Goal: Find specific page/section: Find specific page/section

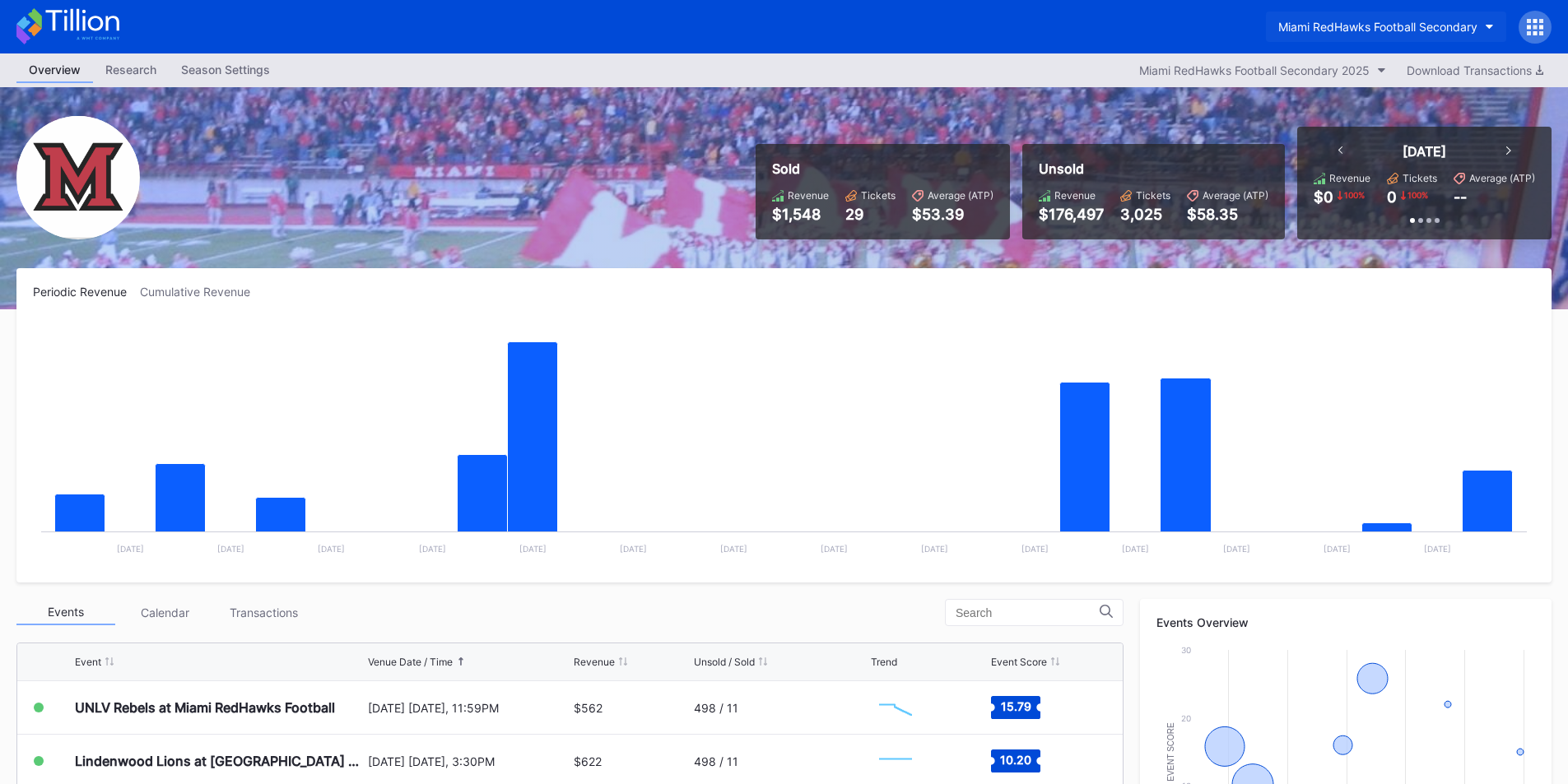
click at [1382, 29] on div "Miami RedHawks Football Secondary" at bounding box center [1378, 27] width 199 height 14
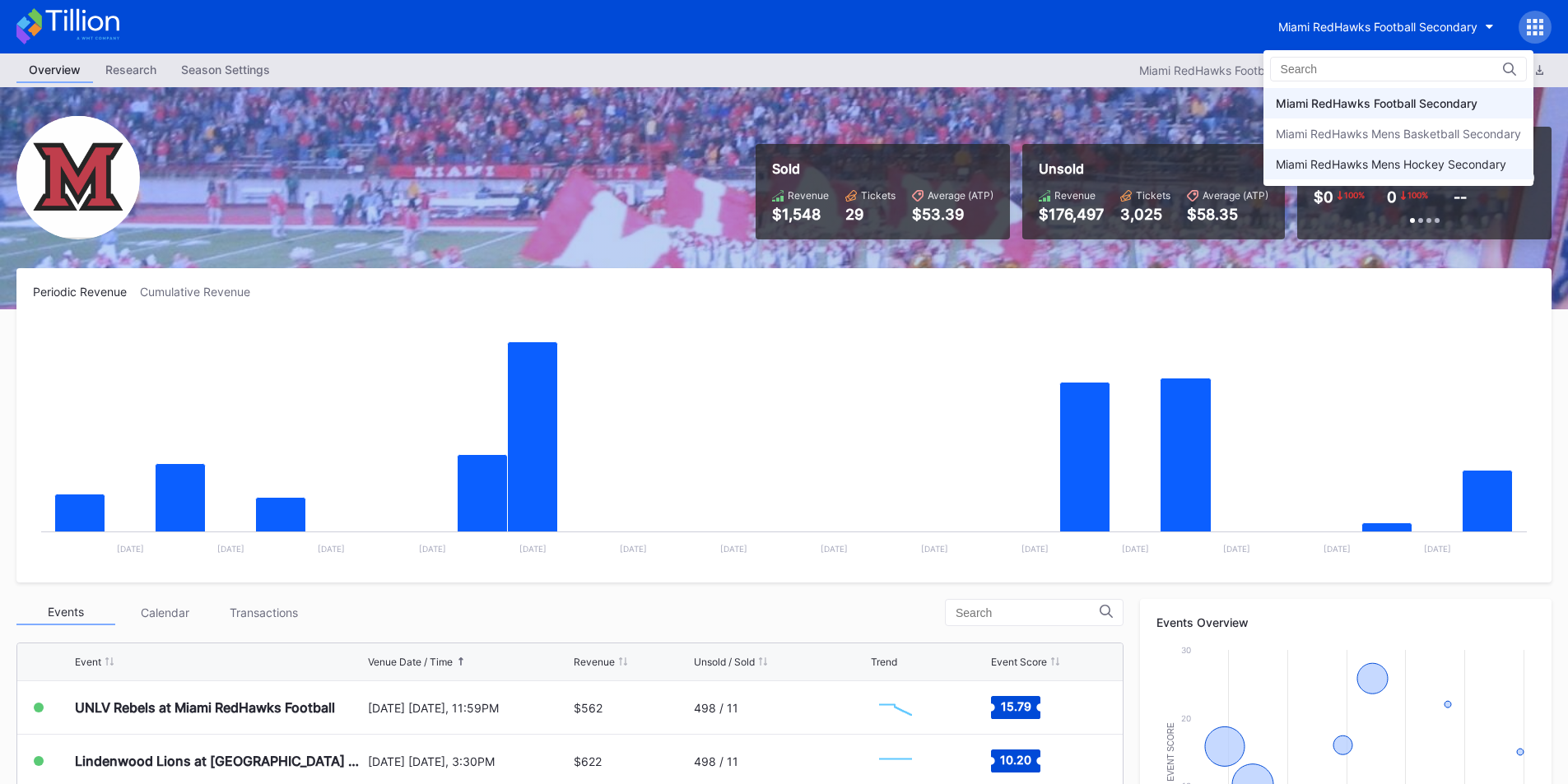
click at [1339, 164] on div "Miami RedHawks Mens Hockey Secondary" at bounding box center [1391, 164] width 230 height 14
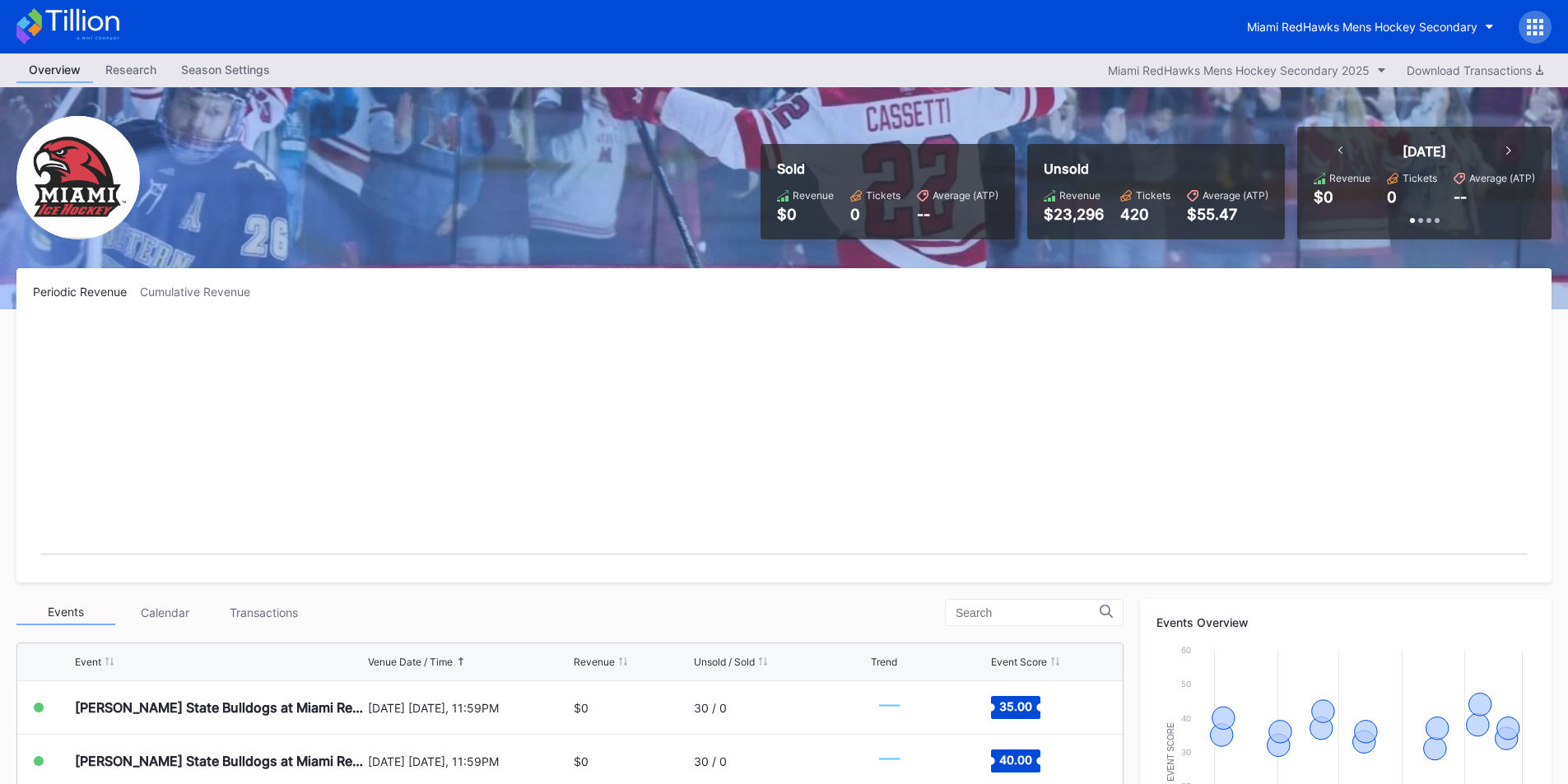
click at [1301, 7] on div "Miami RedHawks Mens Hockey Secondary" at bounding box center [784, 27] width 1568 height 54
click at [1308, 24] on div "Miami RedHawks Mens Hockey Secondary" at bounding box center [1362, 27] width 230 height 14
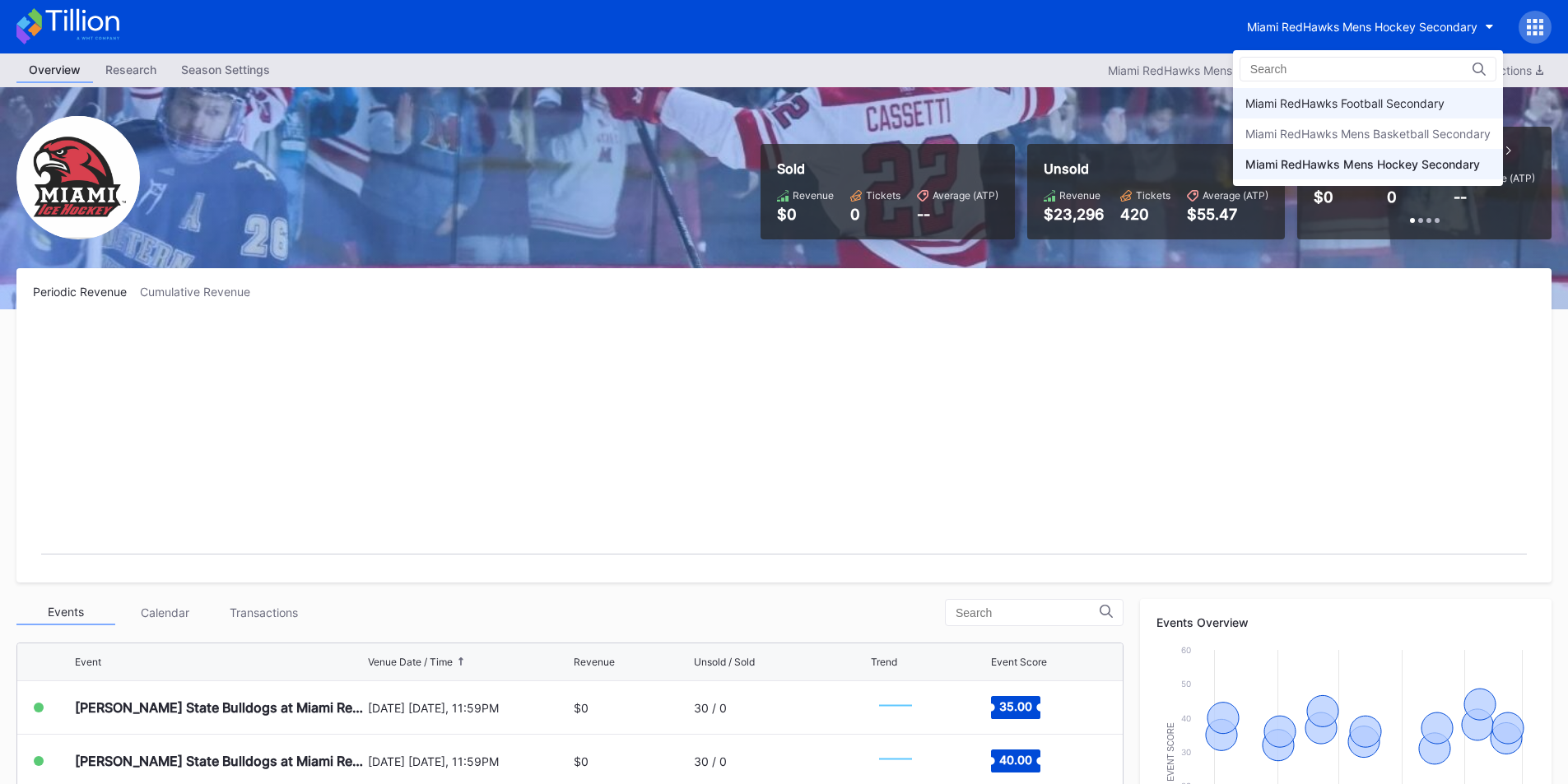
click at [1325, 89] on div "Miami RedHawks Football Secondary" at bounding box center [1368, 103] width 270 height 30
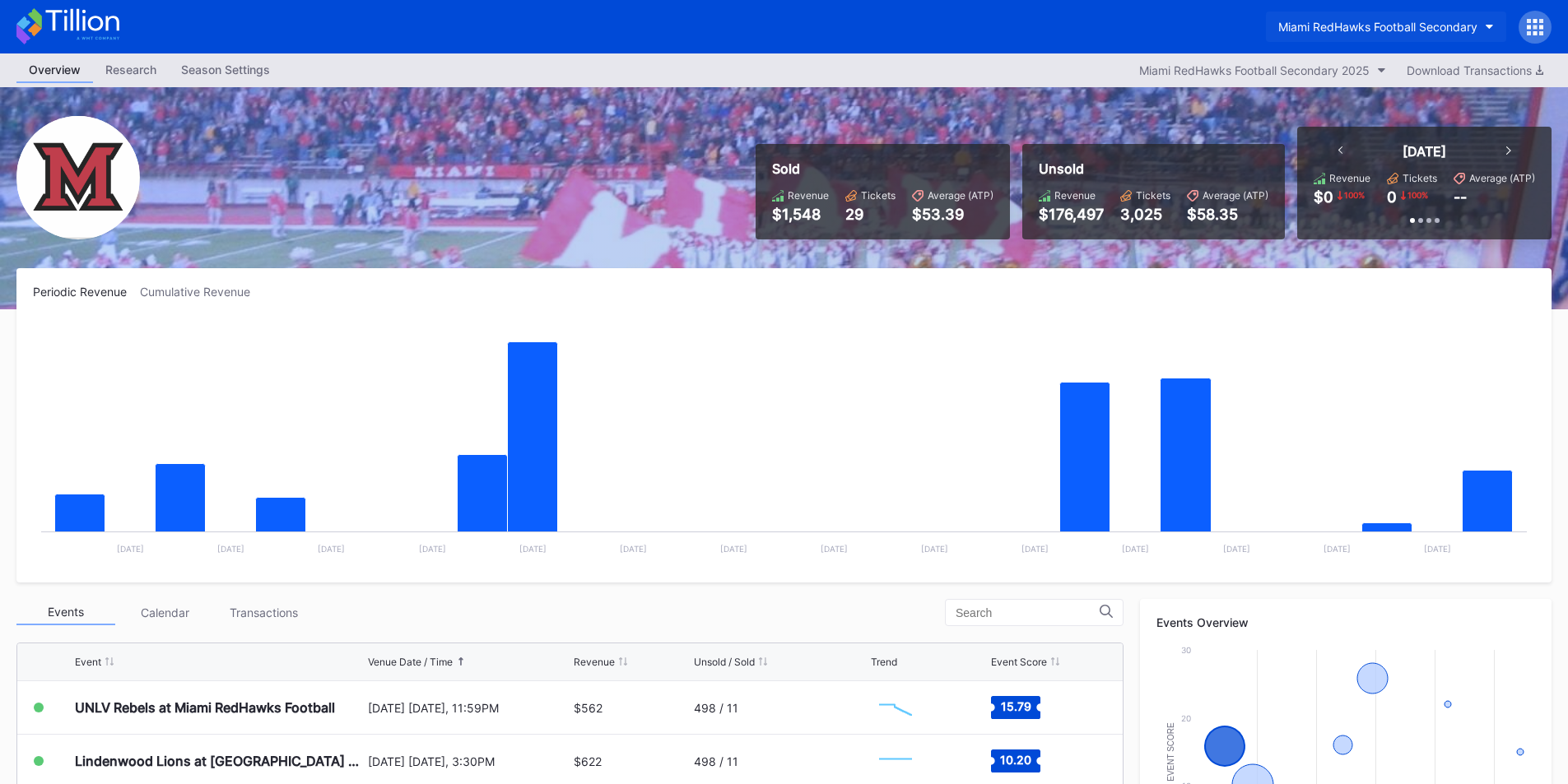
click at [1404, 13] on button "Miami RedHawks Football Secondary" at bounding box center [1386, 26] width 240 height 30
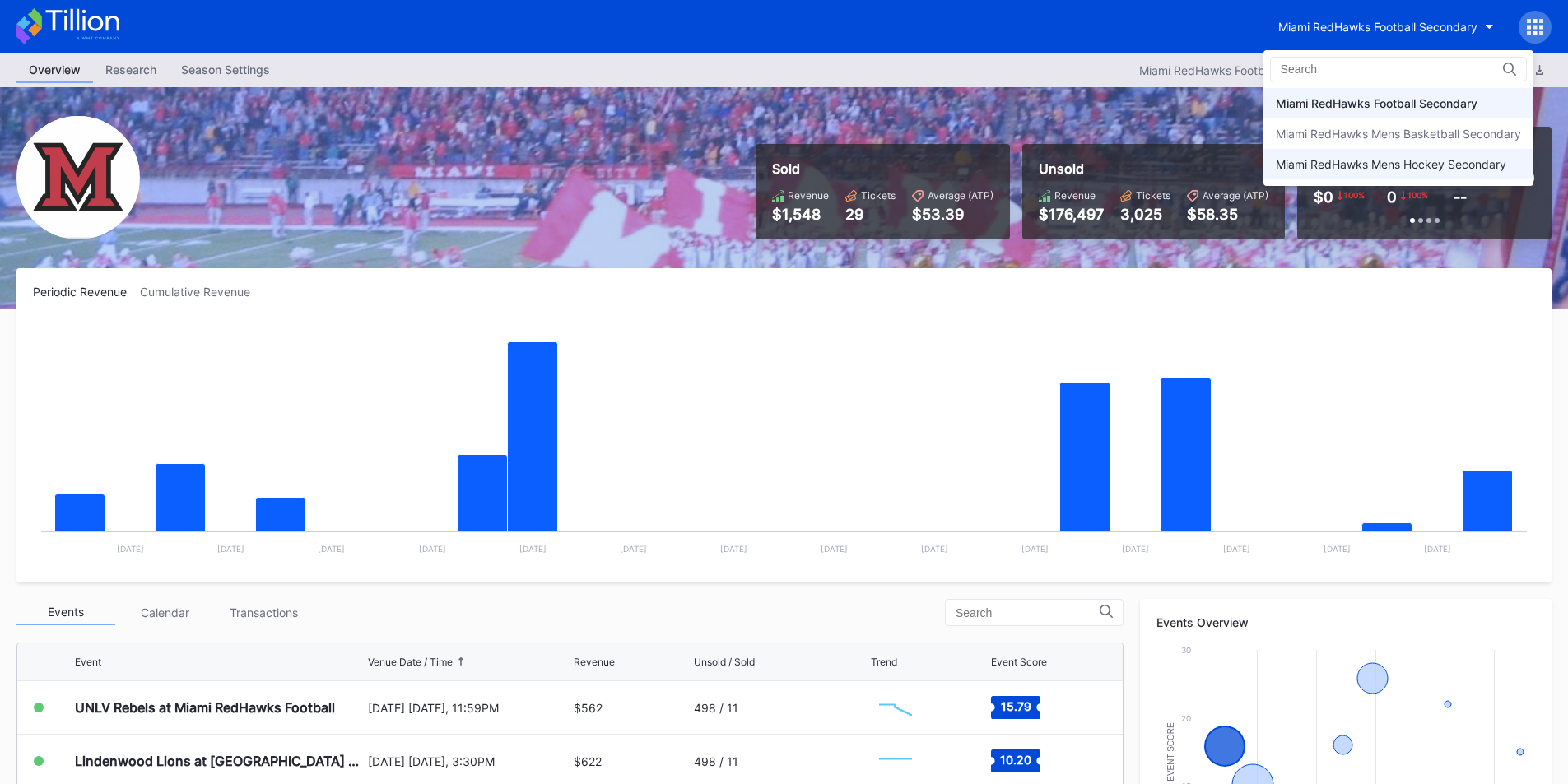
click at [1361, 161] on div "Miami RedHawks Mens Hockey Secondary" at bounding box center [1391, 164] width 230 height 14
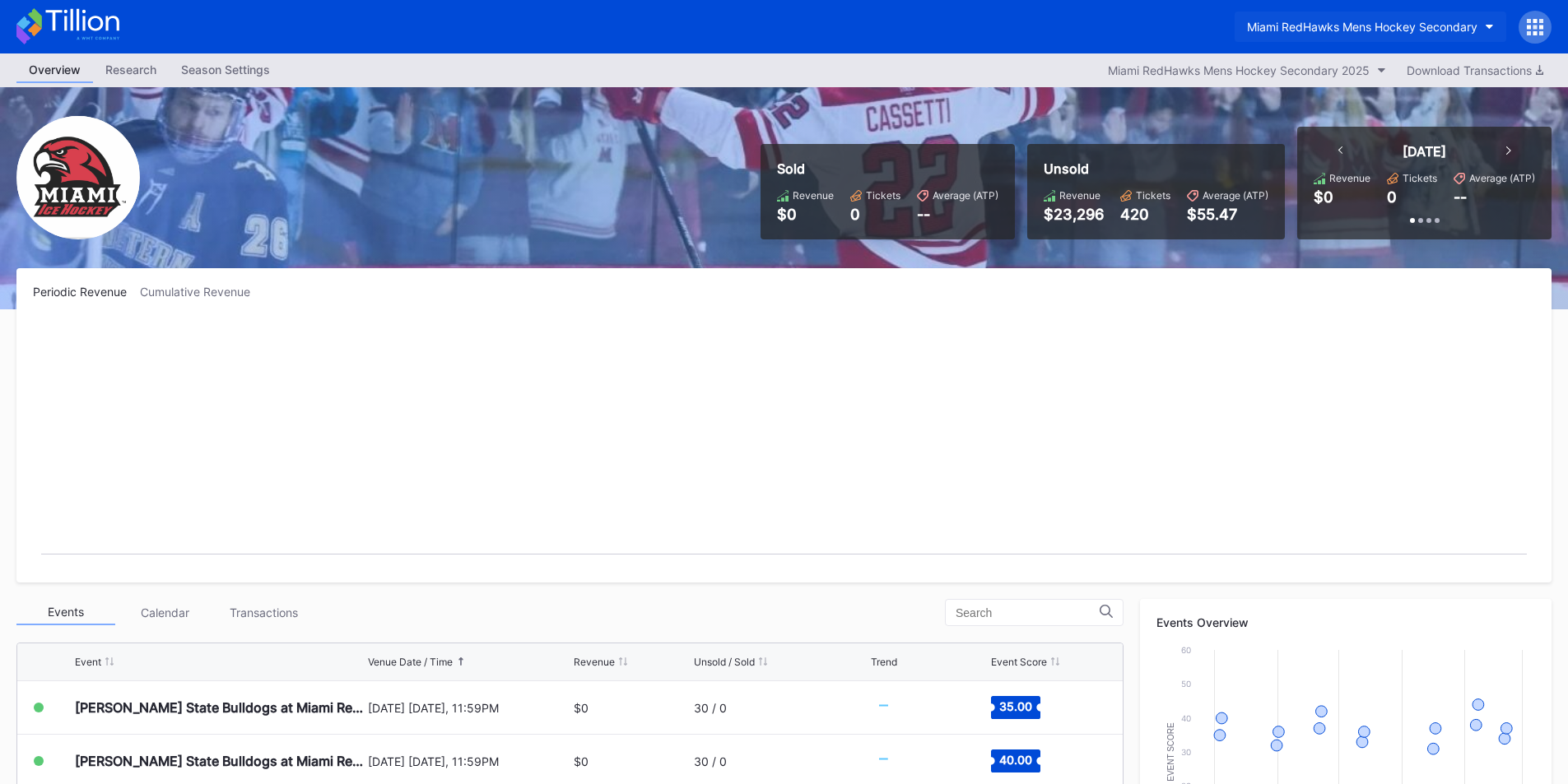
click at [1351, 11] on button "Miami RedHawks Mens Hockey Secondary" at bounding box center [1371, 26] width 271 height 30
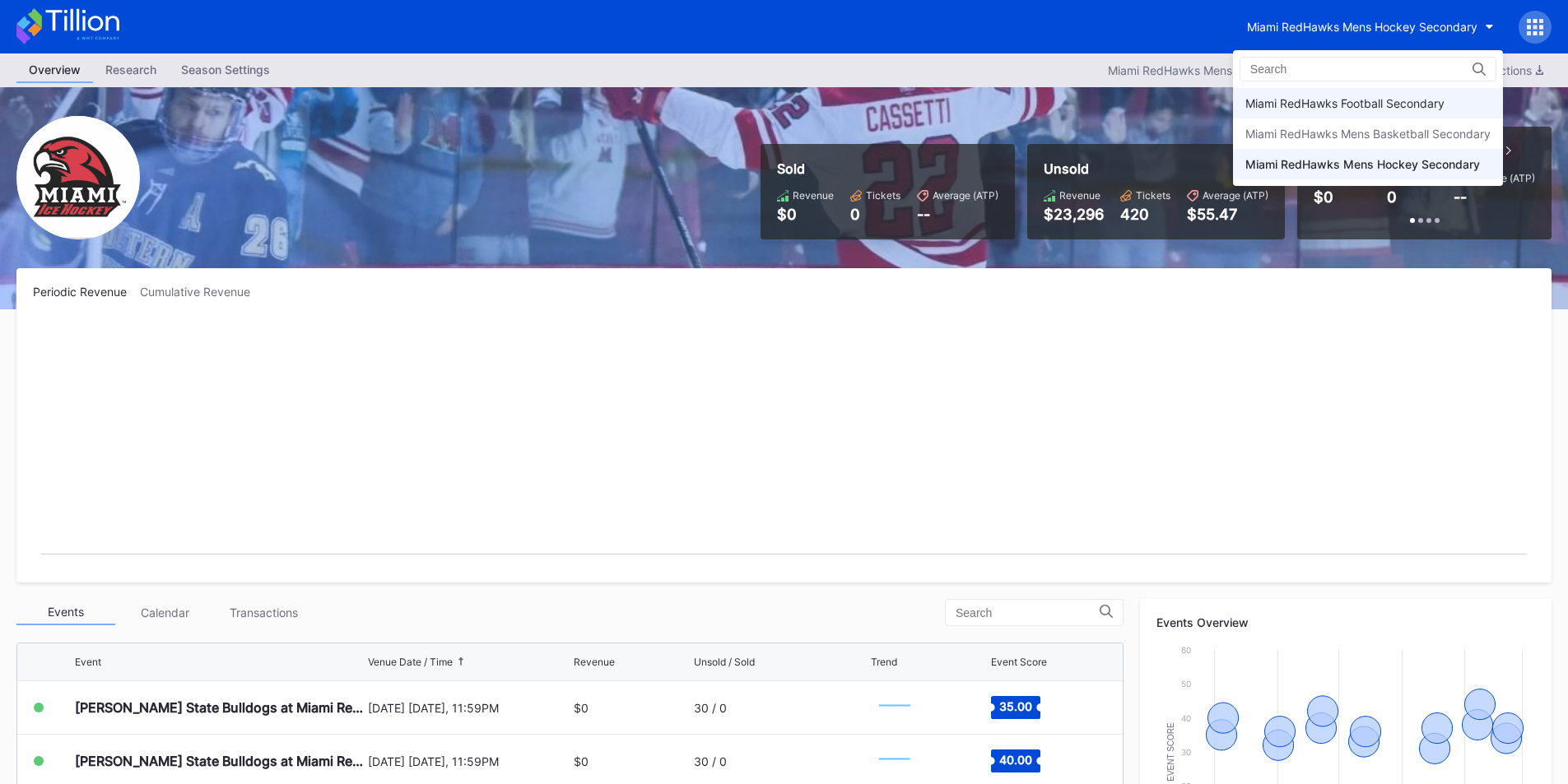
click at [1344, 96] on div "Miami RedHawks Football Secondary" at bounding box center [1344, 103] width 199 height 14
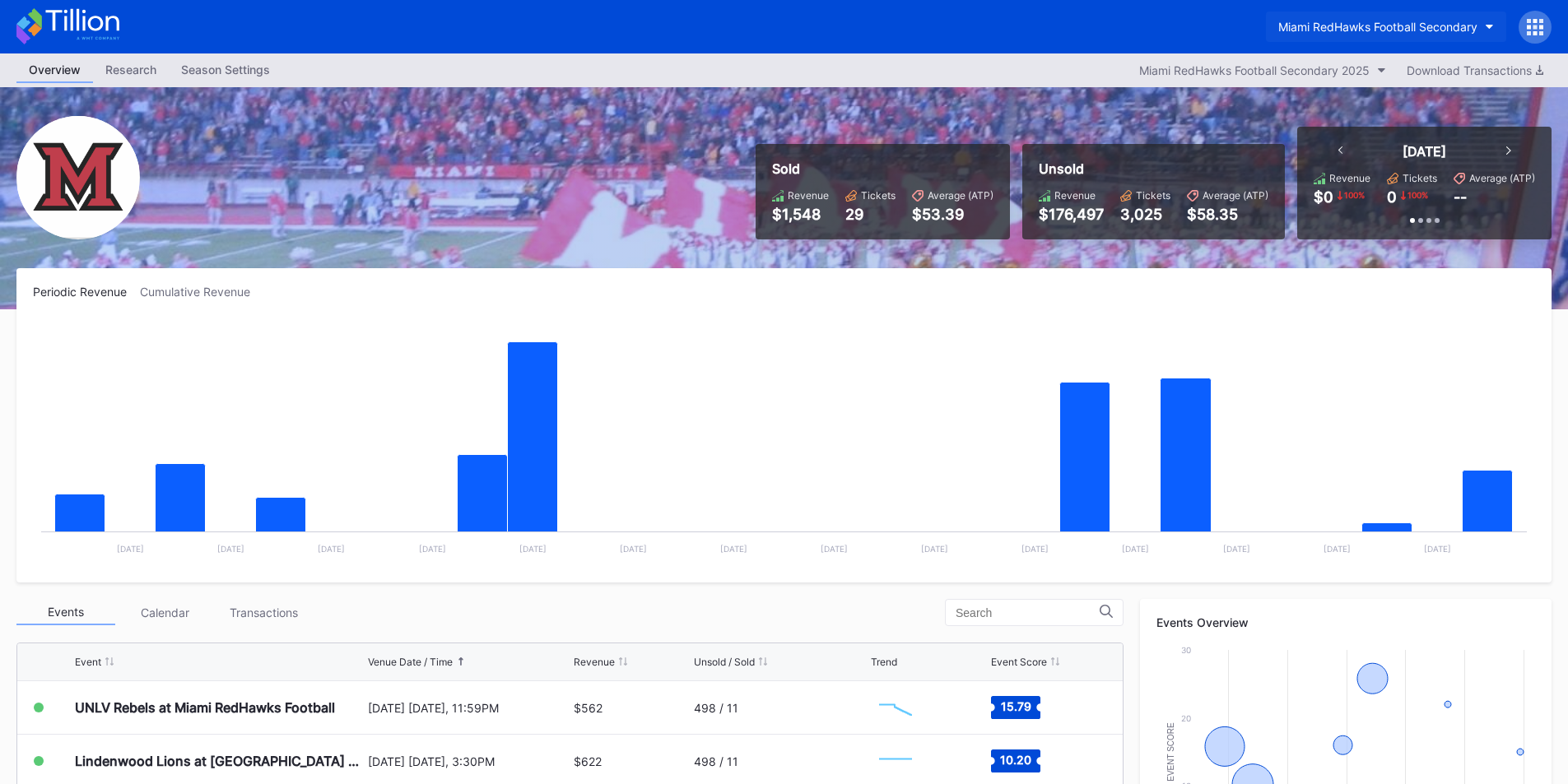
click at [1378, 24] on div "Miami RedHawks Football Secondary" at bounding box center [1378, 27] width 199 height 14
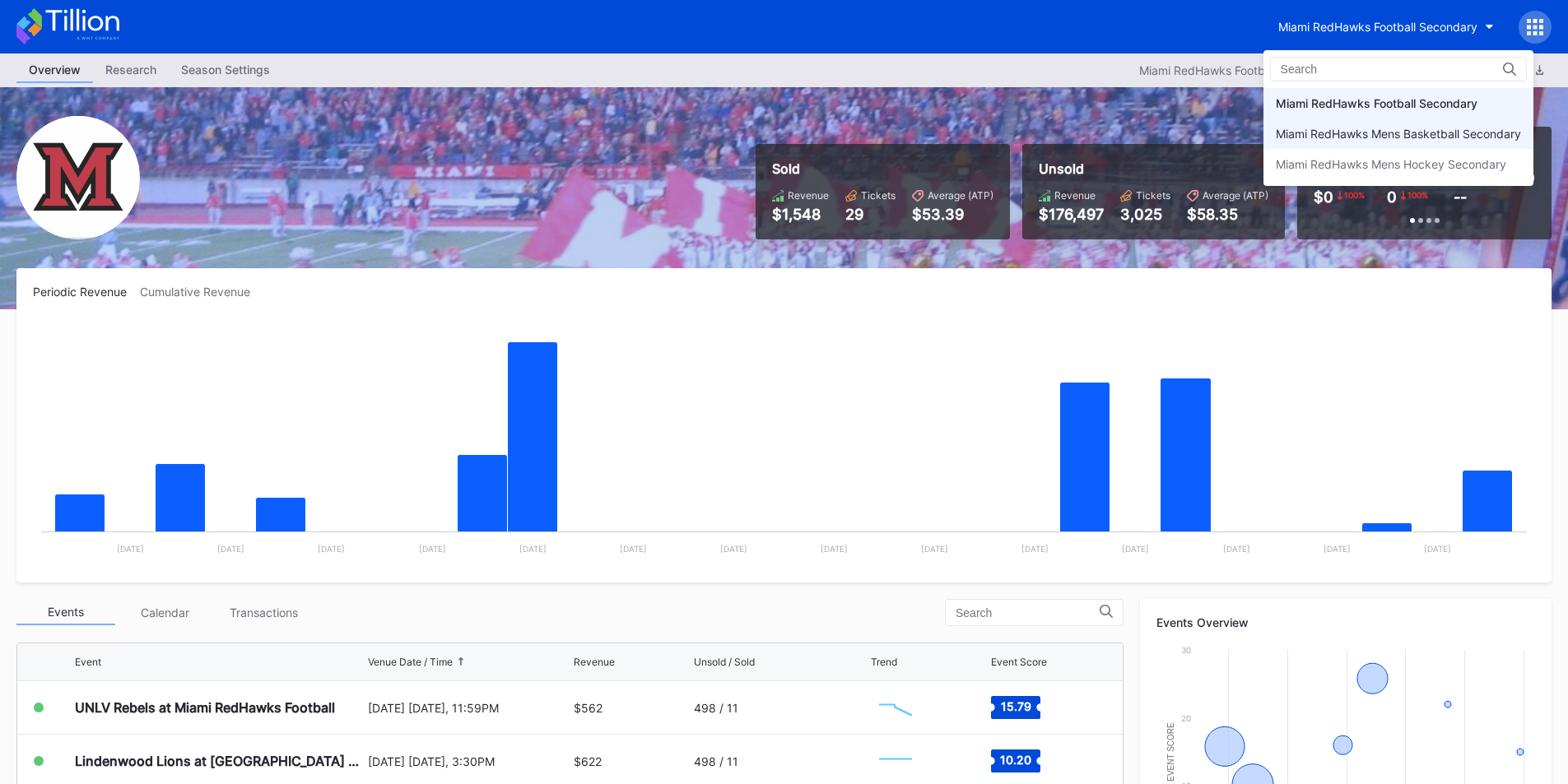
click at [1382, 130] on div "Miami RedHawks Mens Basketball Secondary" at bounding box center [1398, 134] width 245 height 14
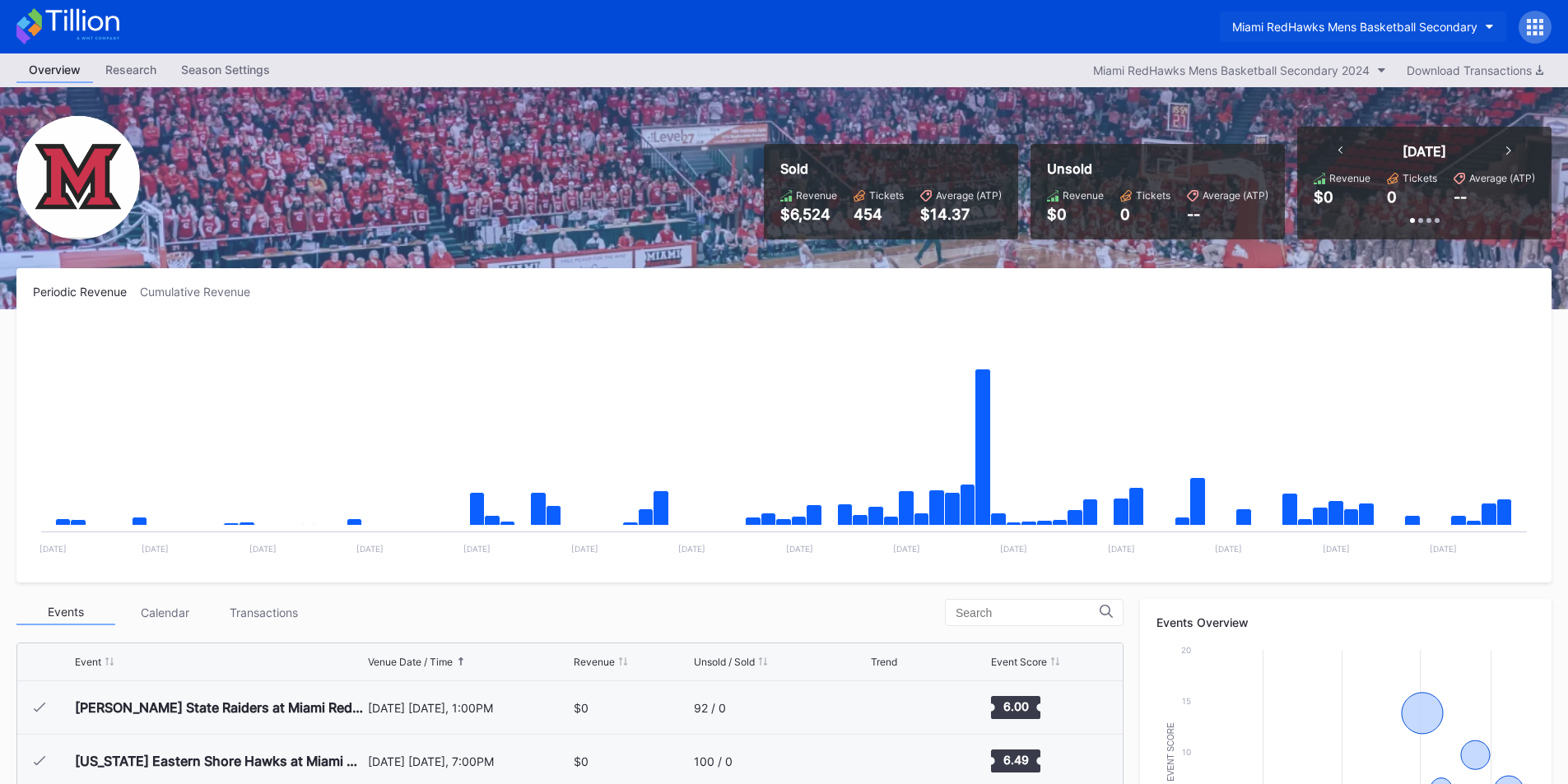
click at [1375, 30] on div "Miami RedHawks Mens Basketball Secondary" at bounding box center [1355, 27] width 245 height 14
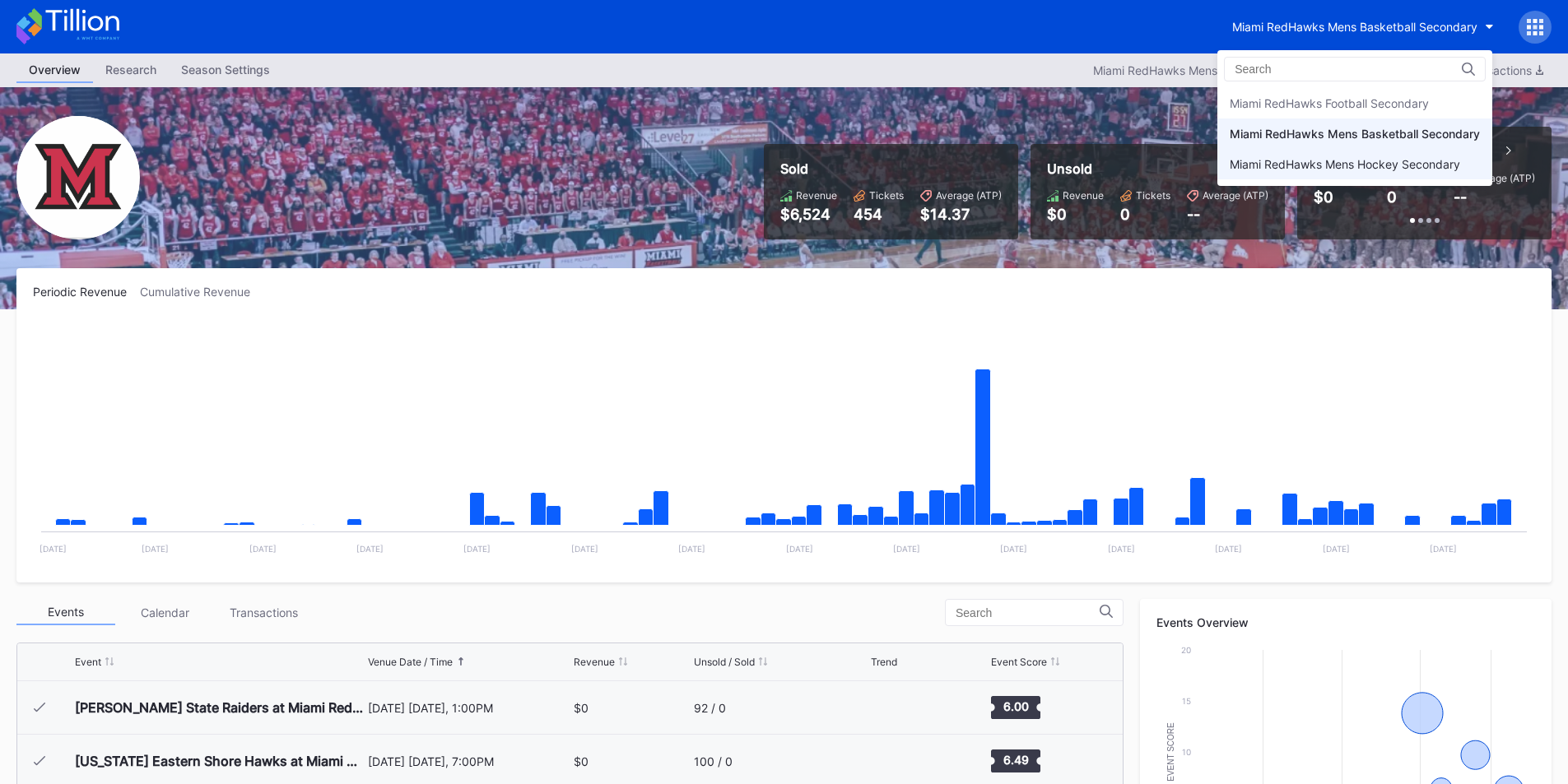
click at [1373, 164] on div "Miami RedHawks Mens Hockey Secondary" at bounding box center [1344, 164] width 230 height 14
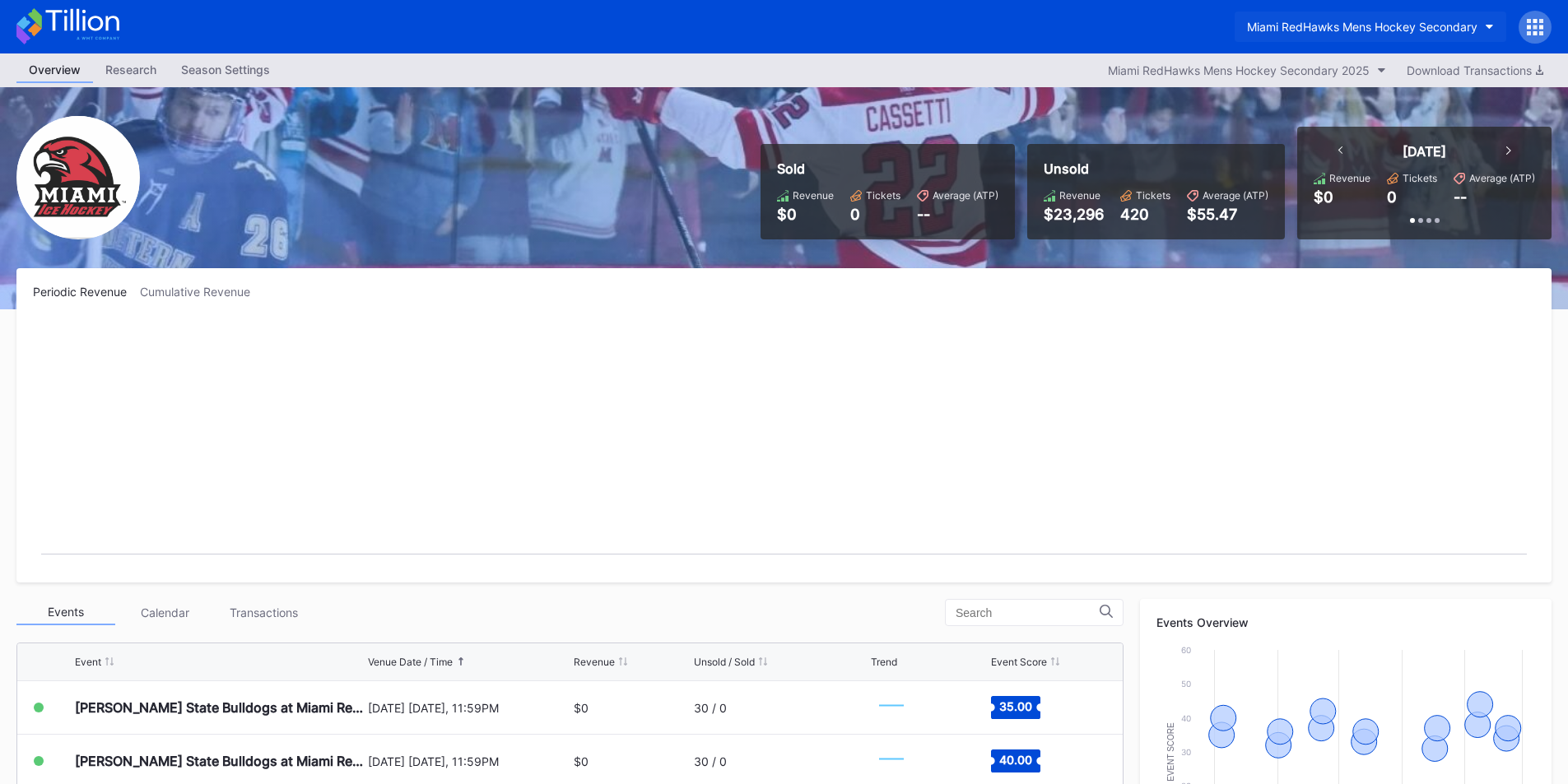
click at [1369, 29] on div "Miami RedHawks Mens Hockey Secondary" at bounding box center [1362, 27] width 230 height 14
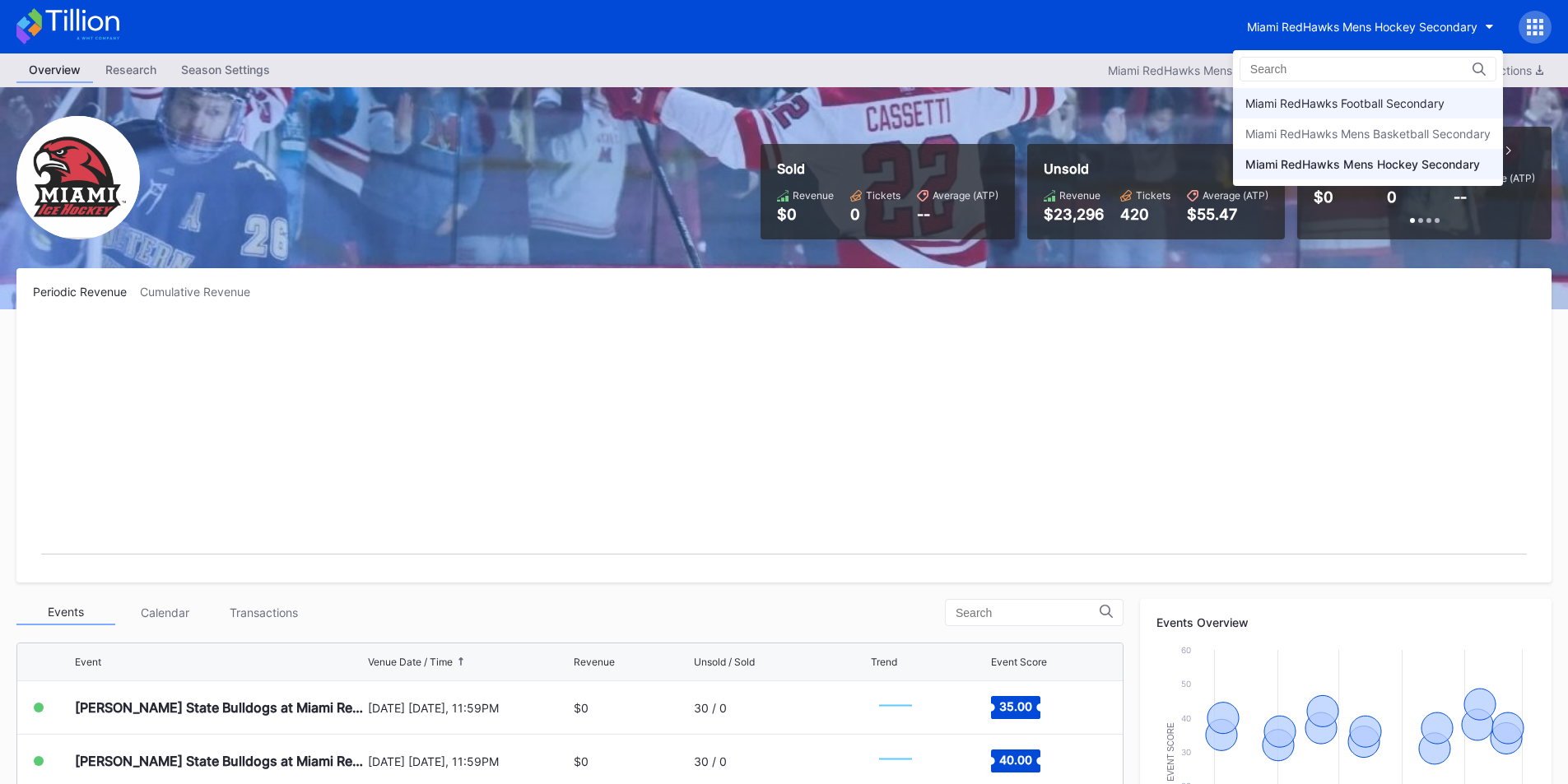
click at [1367, 95] on div "Miami RedHawks Football Secondary" at bounding box center [1368, 103] width 270 height 30
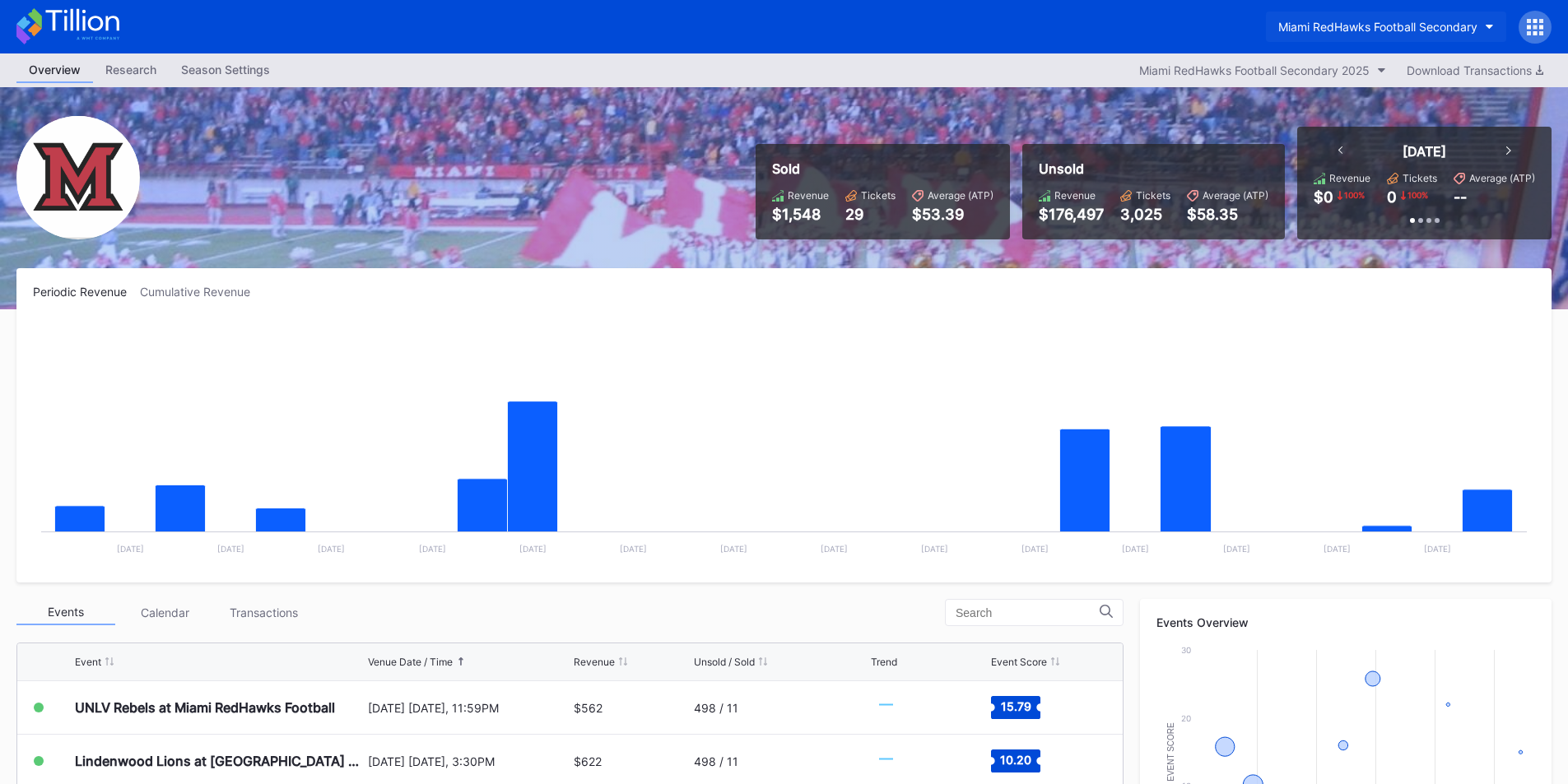
click at [1317, 30] on div "Miami RedHawks Football Secondary" at bounding box center [1378, 27] width 199 height 14
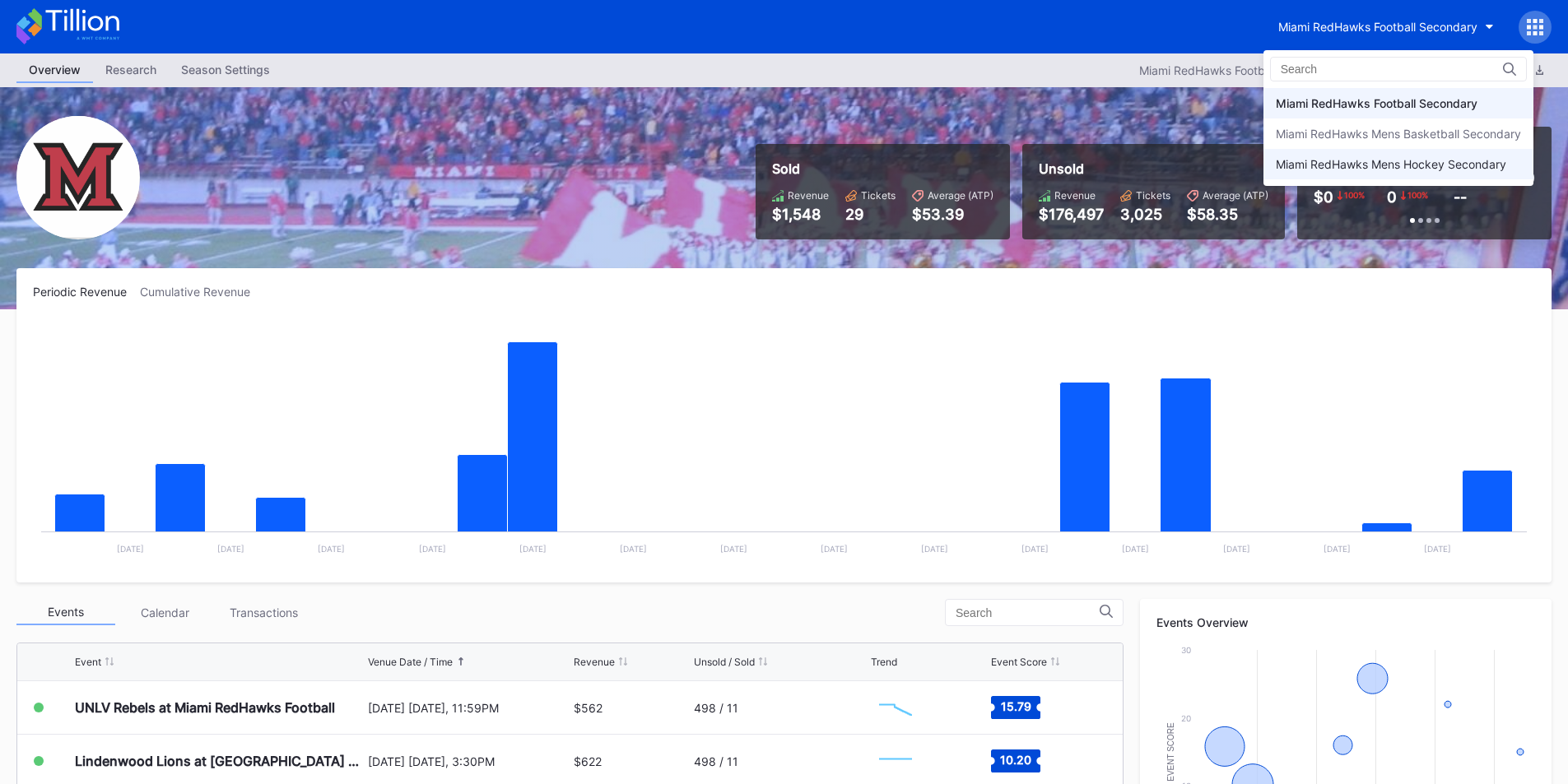
click at [1330, 157] on div "Miami RedHawks Mens Hockey Secondary" at bounding box center [1391, 164] width 230 height 14
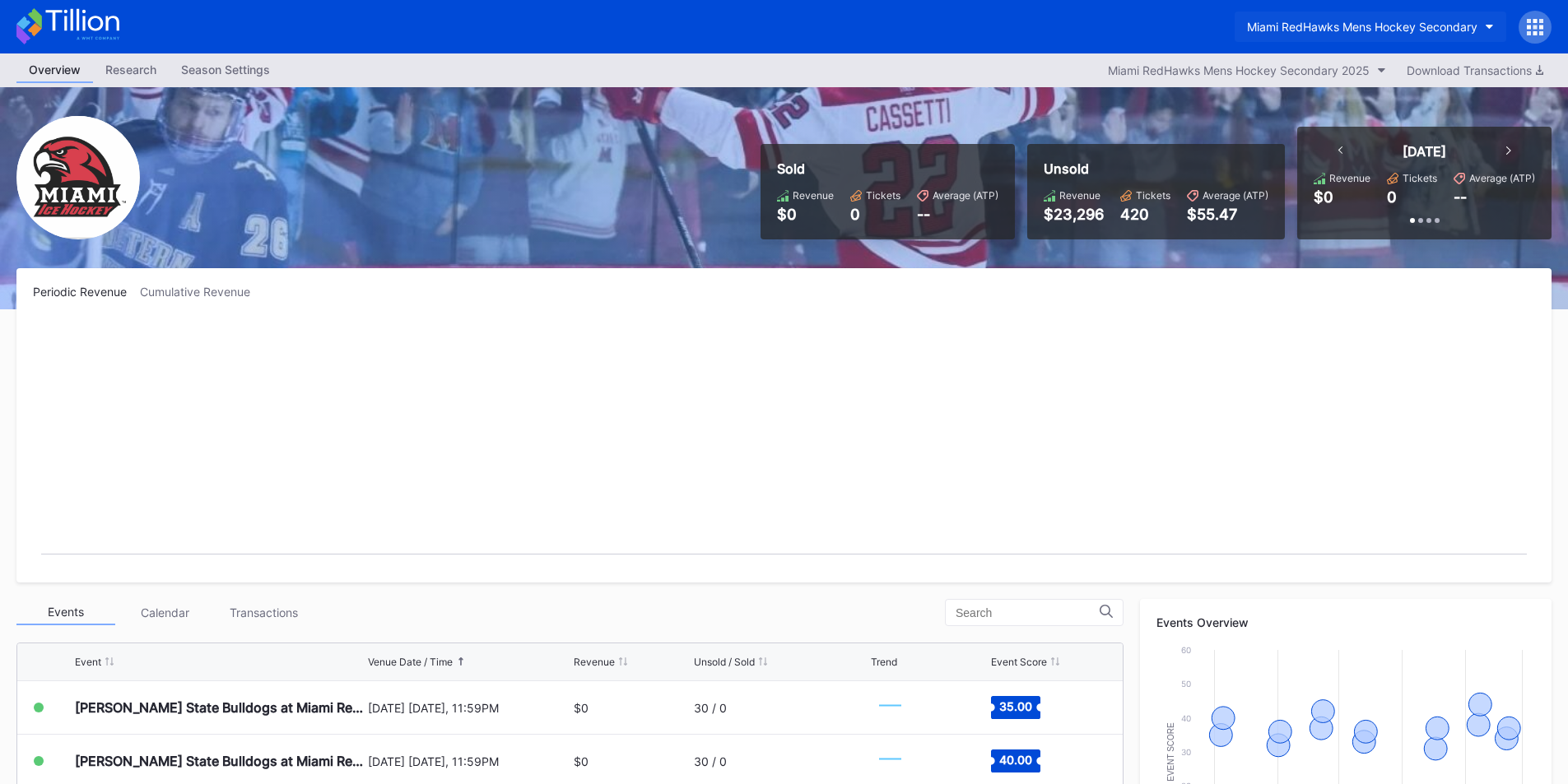
click at [1324, 23] on div "Miami RedHawks Mens Hockey Secondary" at bounding box center [1362, 27] width 230 height 14
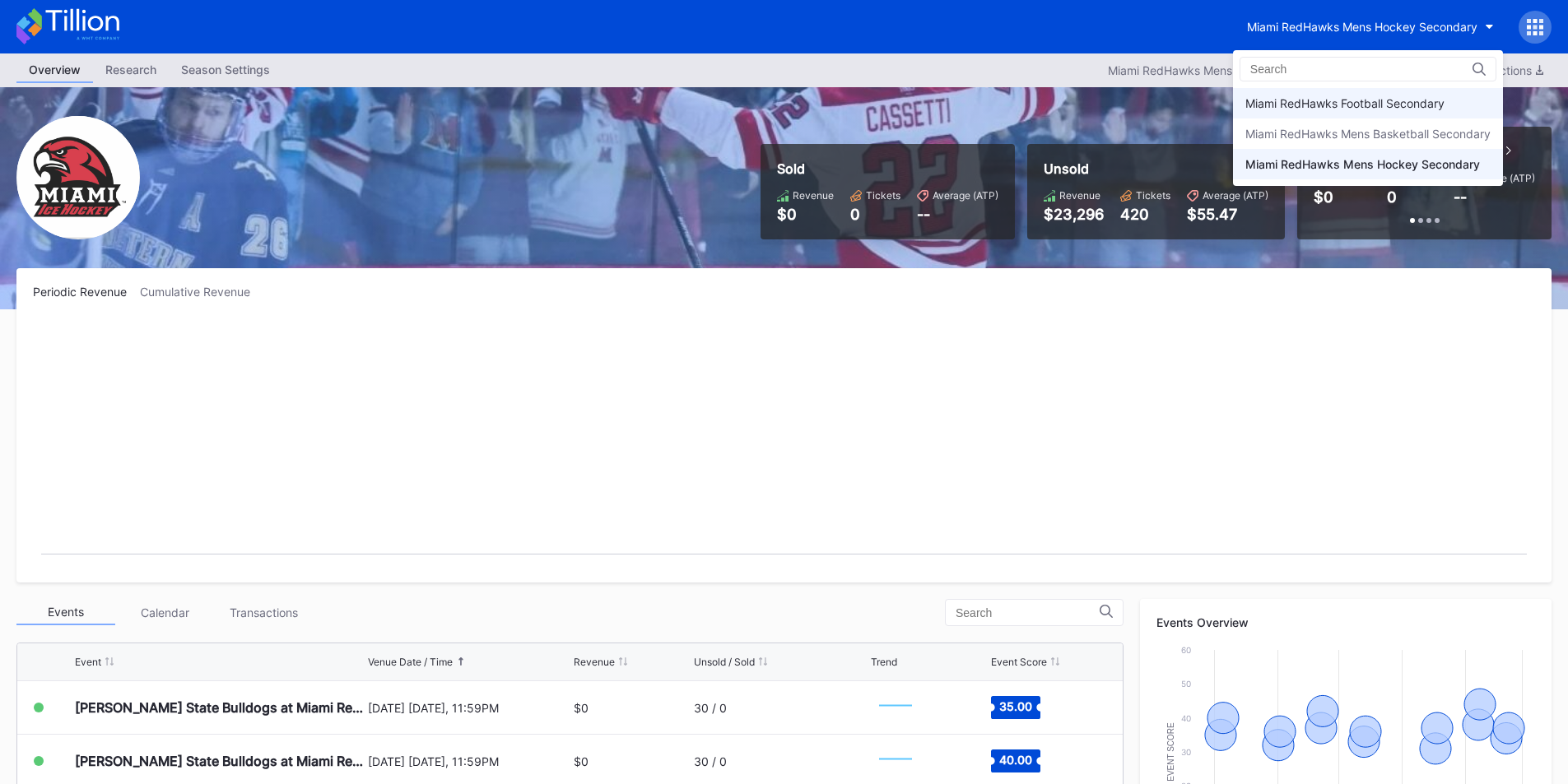
click at [1336, 104] on div "Miami RedHawks Football Secondary" at bounding box center [1344, 103] width 199 height 14
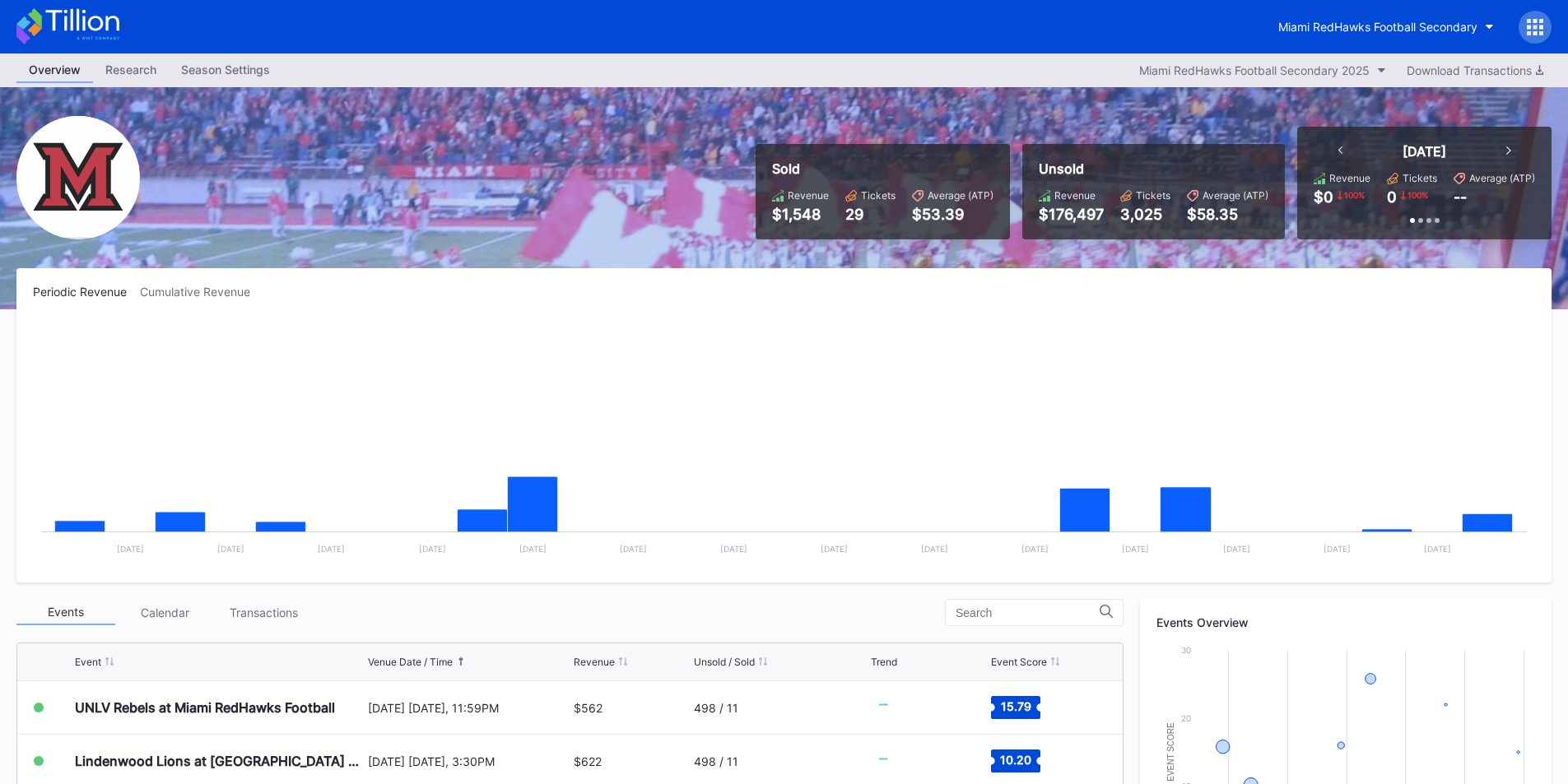
click at [1115, 60] on div "Overview Research Season Settings Miami RedHawks Football Secondary 2025 Downlo…" at bounding box center [784, 70] width 1568 height 34
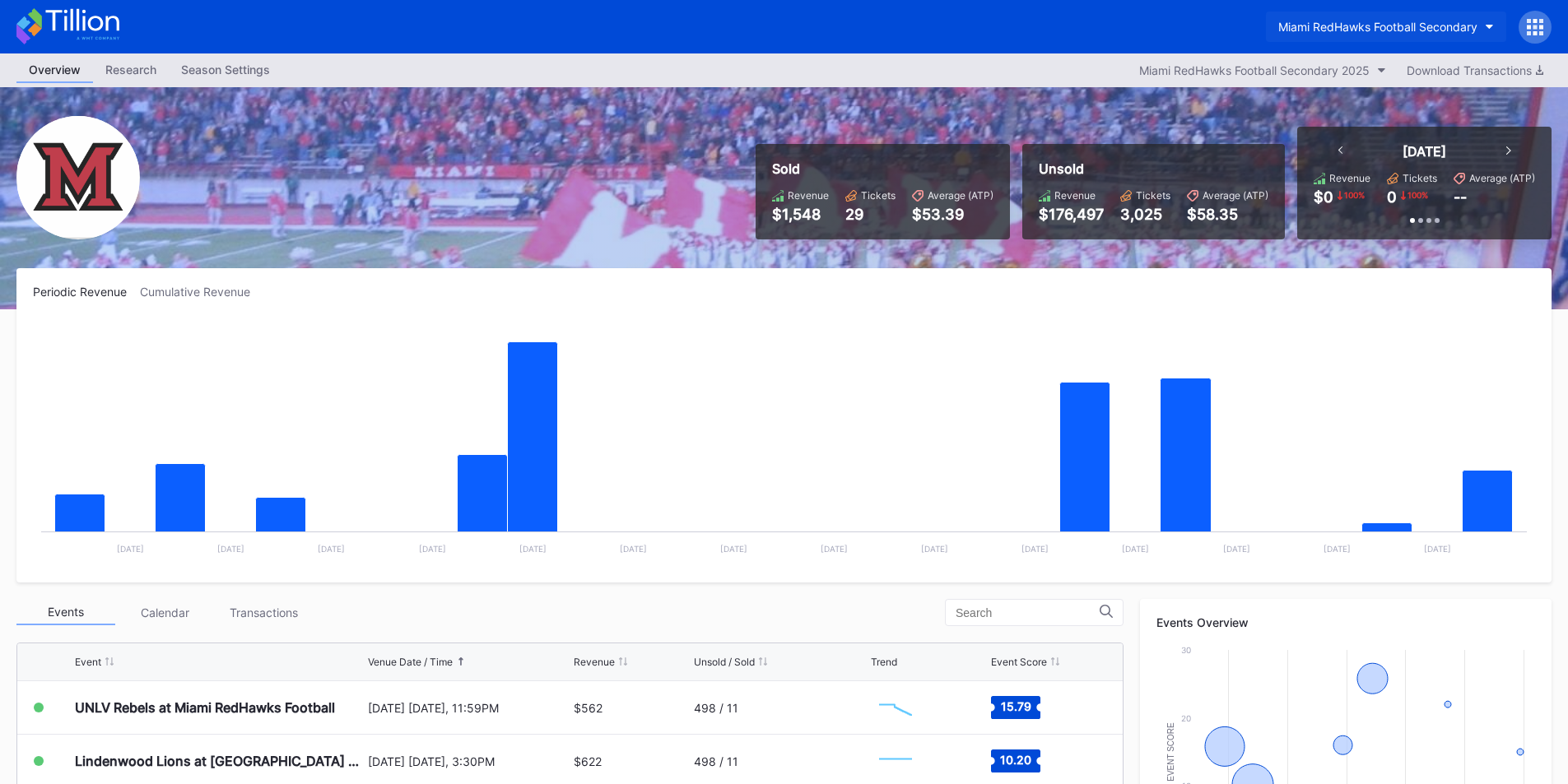
click at [1346, 24] on div "Miami RedHawks Football Secondary" at bounding box center [1378, 27] width 199 height 14
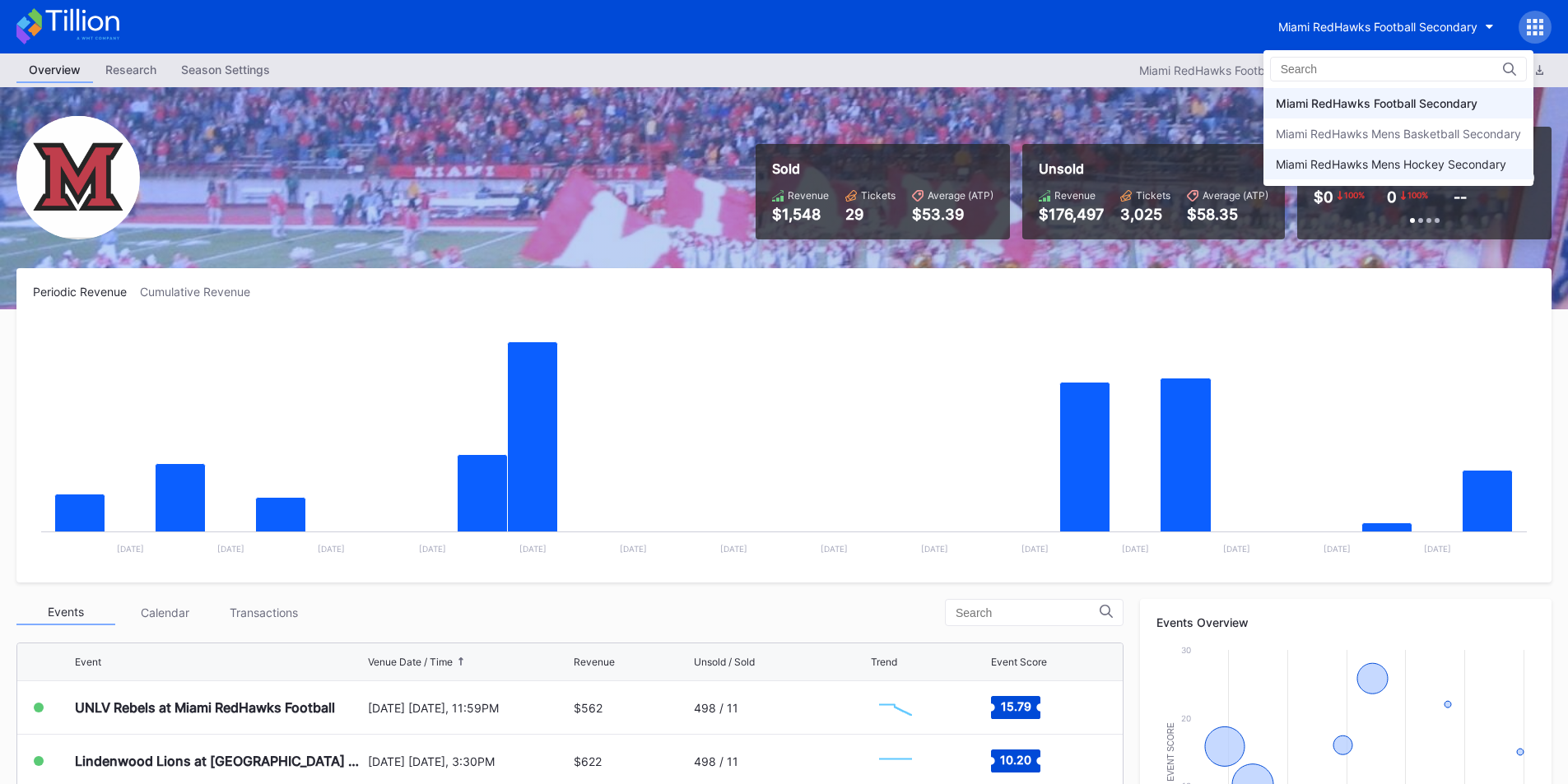
click at [1351, 151] on div "Miami RedHawks Mens Hockey Secondary" at bounding box center [1398, 163] width 270 height 30
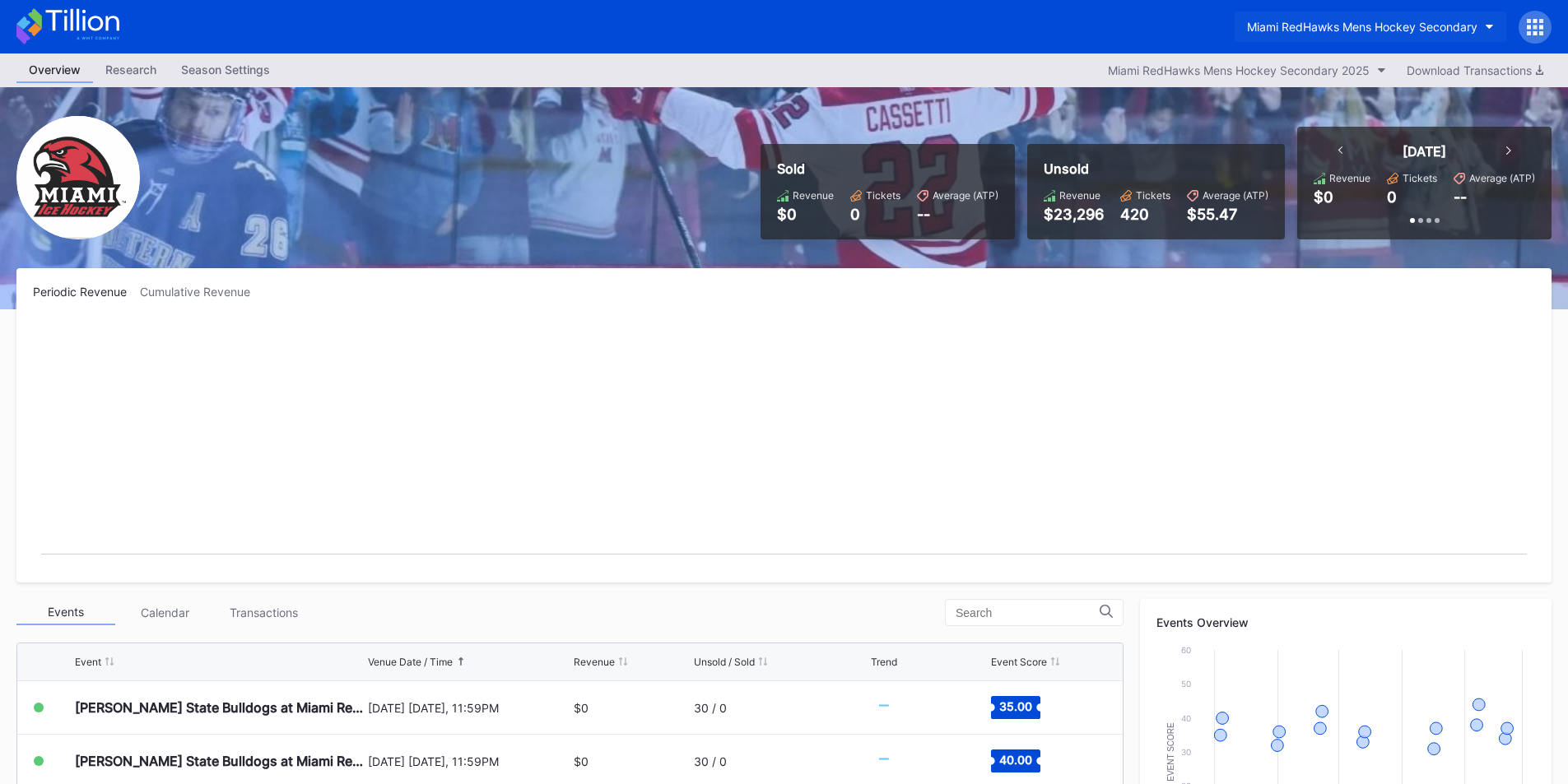
click at [1336, 19] on button "Miami RedHawks Mens Hockey Secondary" at bounding box center [1371, 26] width 271 height 30
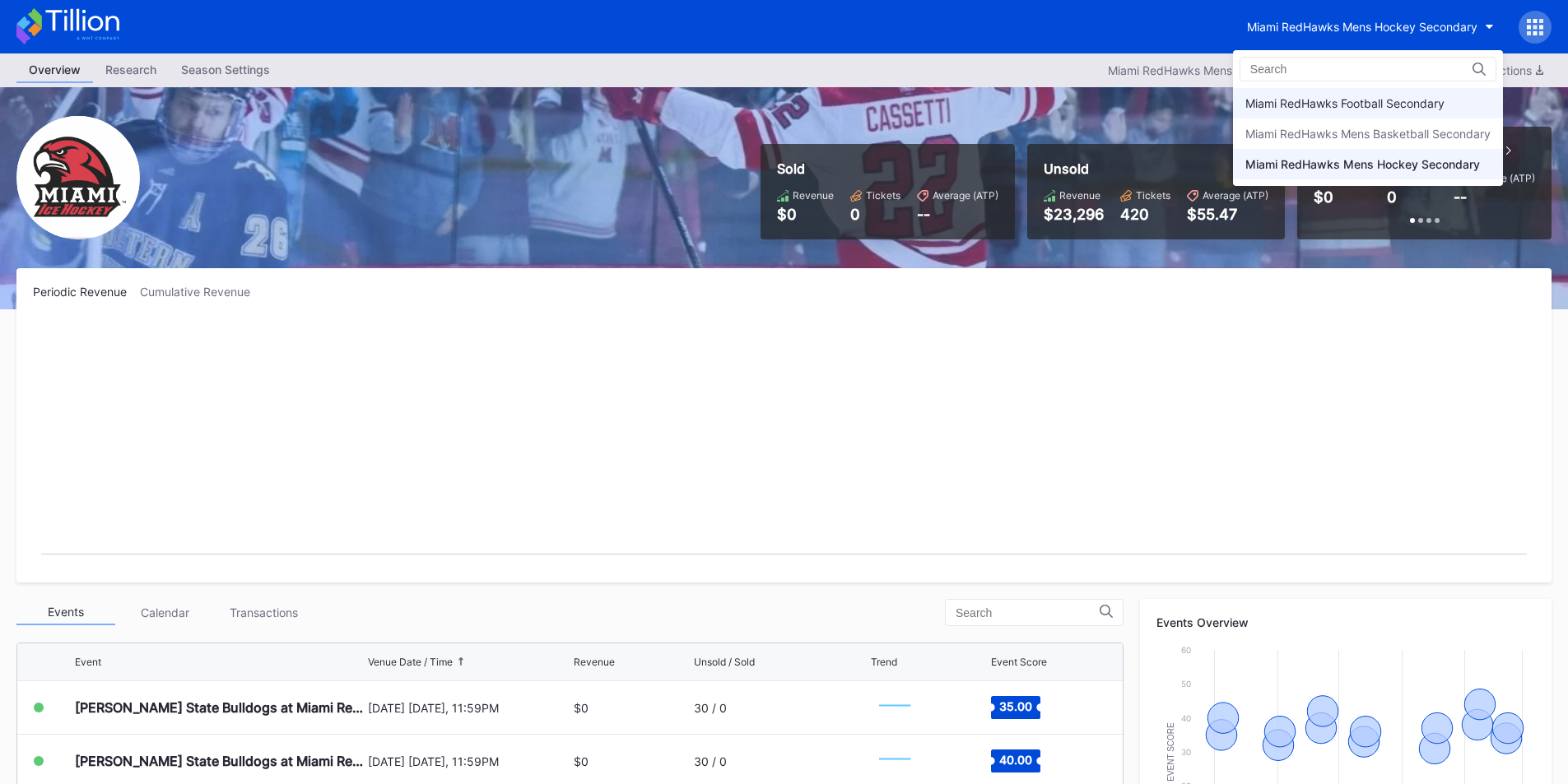
click at [1345, 104] on div "Miami RedHawks Football Secondary" at bounding box center [1344, 103] width 199 height 14
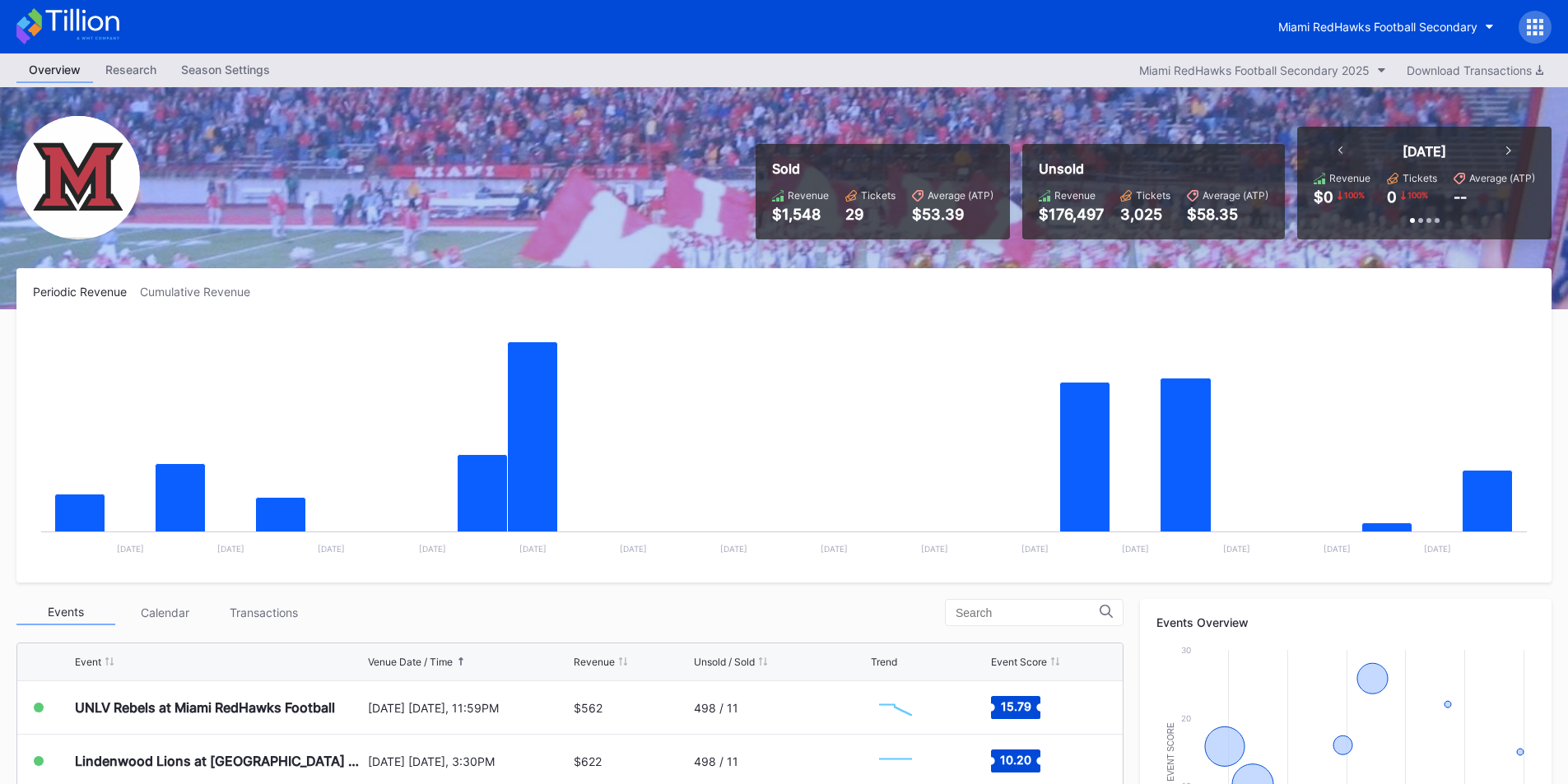
click at [852, 349] on rect "Chart title" at bounding box center [784, 442] width 1503 height 247
click at [1319, 16] on button "Miami RedHawks Football Secondary" at bounding box center [1386, 26] width 240 height 30
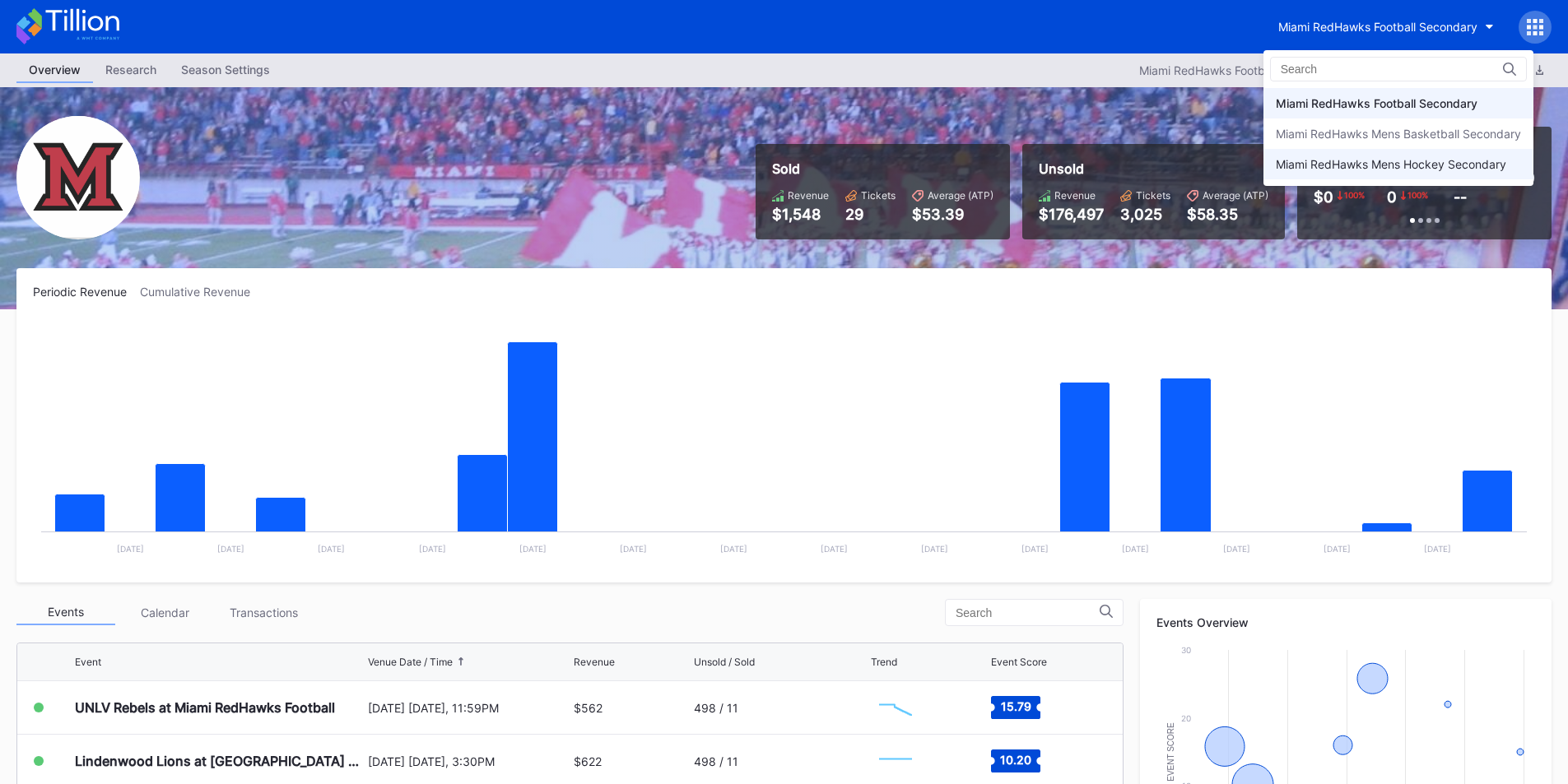
click at [1325, 166] on div "Miami RedHawks Mens Hockey Secondary" at bounding box center [1391, 164] width 230 height 14
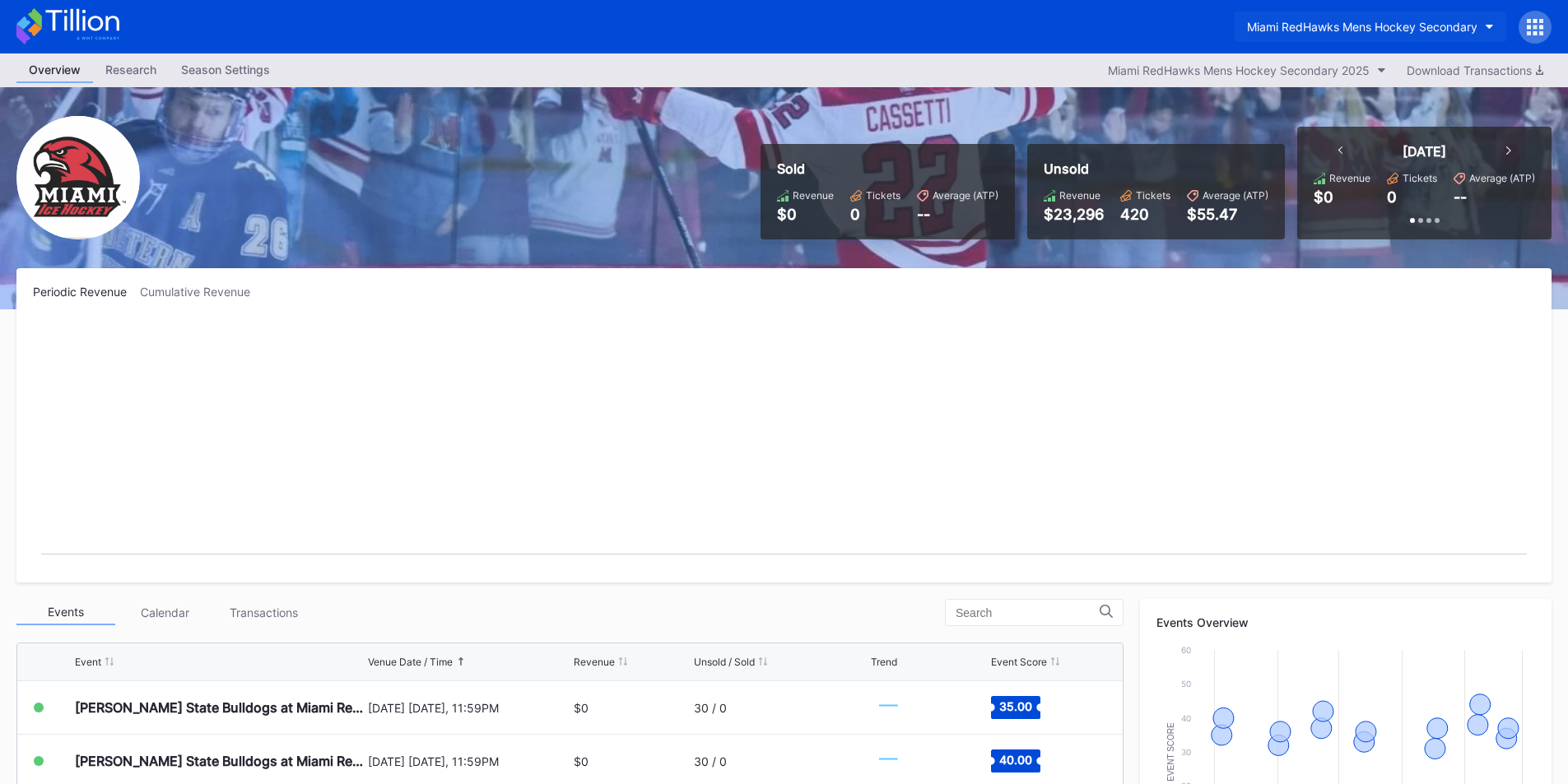
click at [1331, 25] on div "Miami RedHawks Mens Hockey Secondary" at bounding box center [1362, 27] width 230 height 14
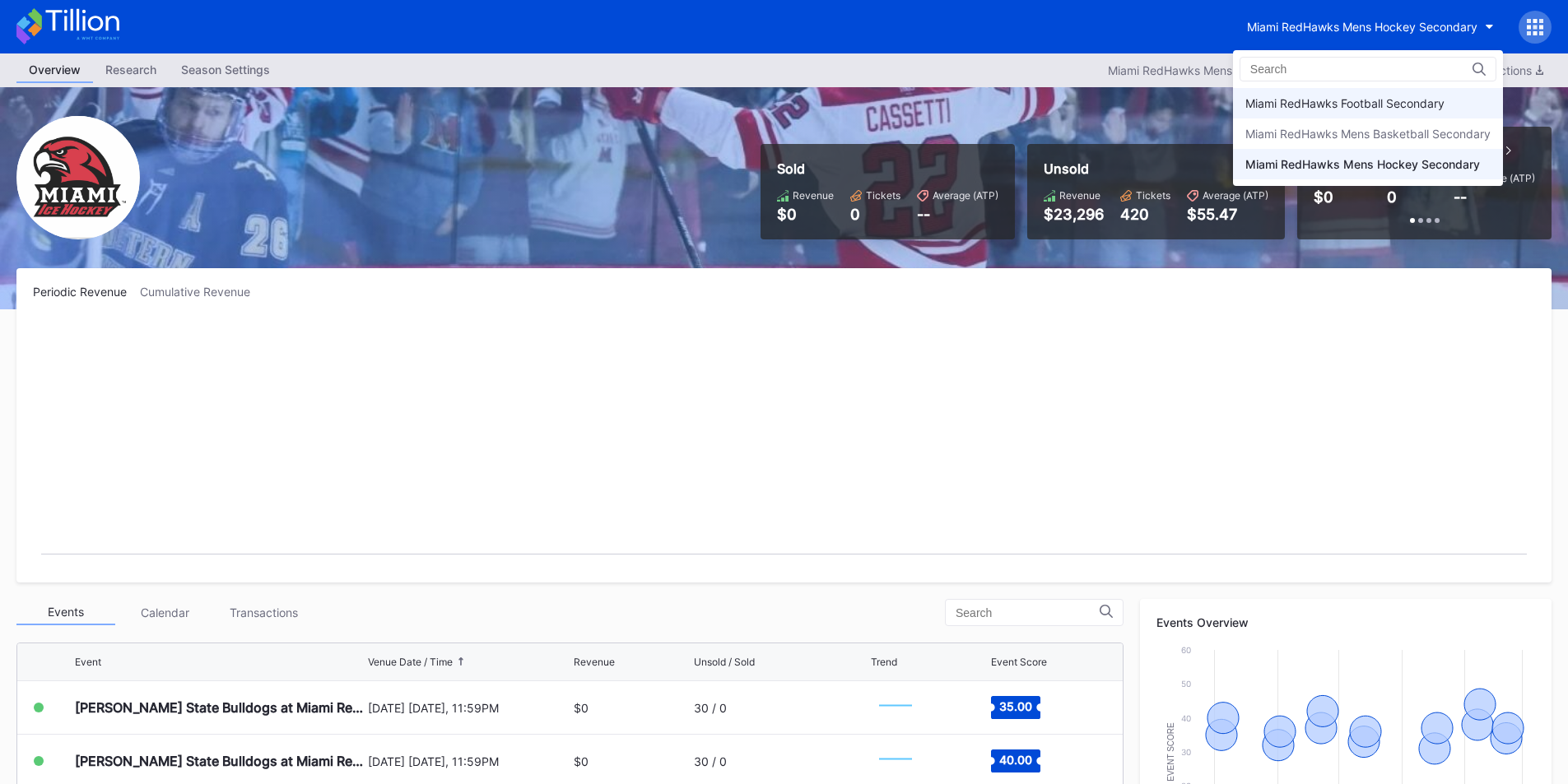
click at [1351, 103] on div "Miami RedHawks Football Secondary" at bounding box center [1344, 103] width 199 height 14
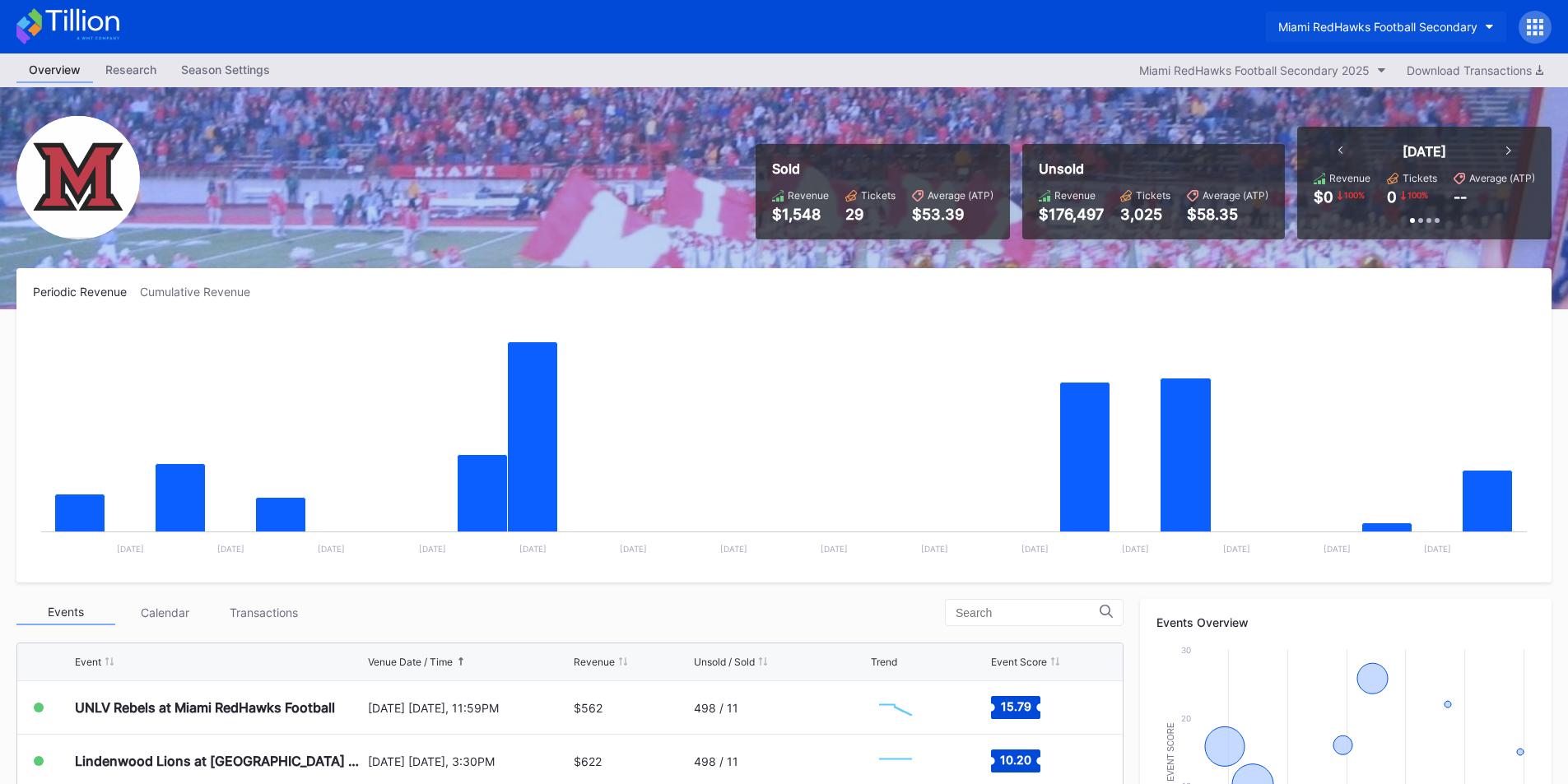
click at [1308, 23] on div "Miami RedHawks Football Secondary" at bounding box center [1378, 27] width 199 height 14
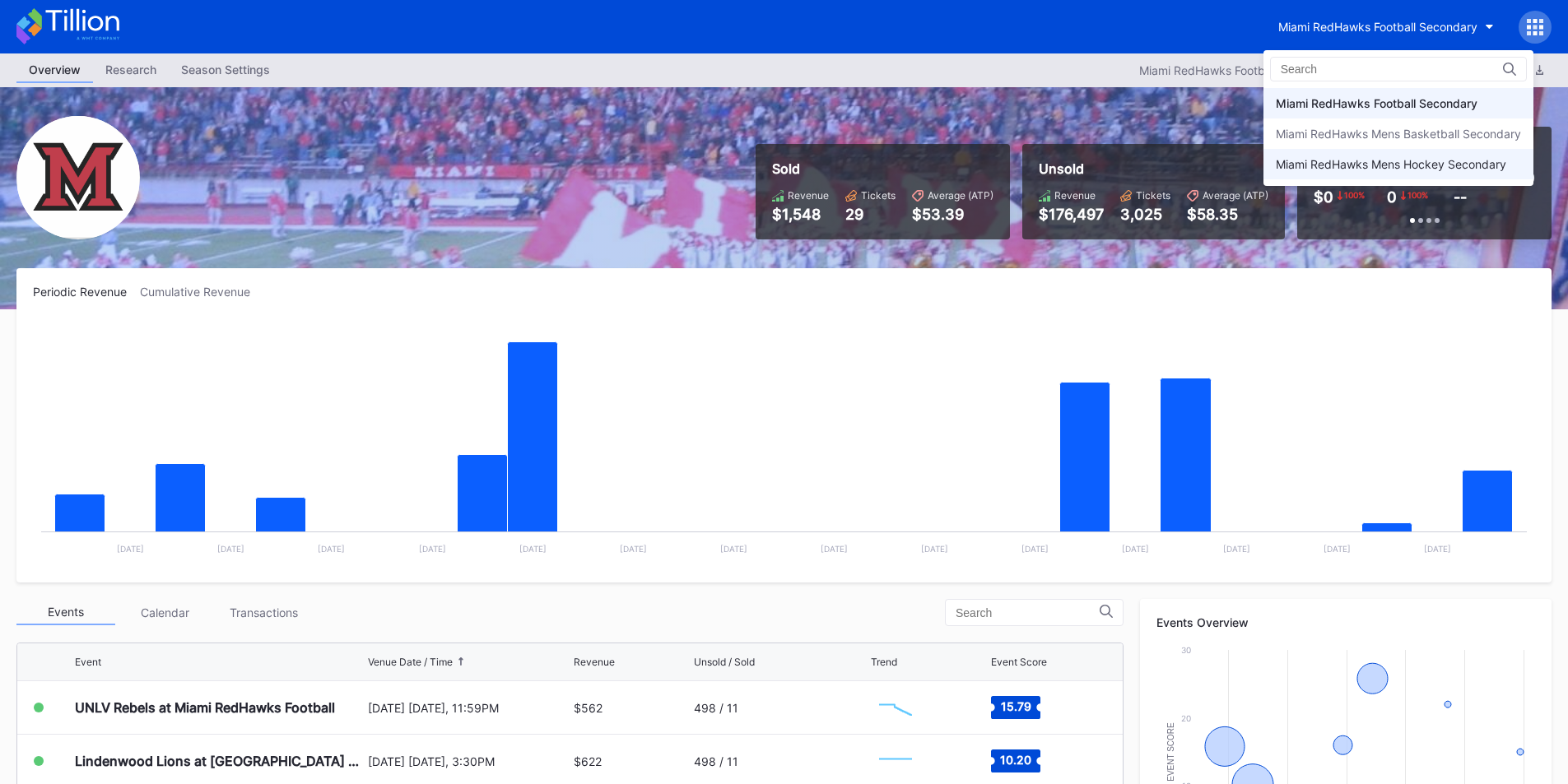
click at [1326, 167] on div "Miami RedHawks Mens Hockey Secondary" at bounding box center [1391, 164] width 230 height 14
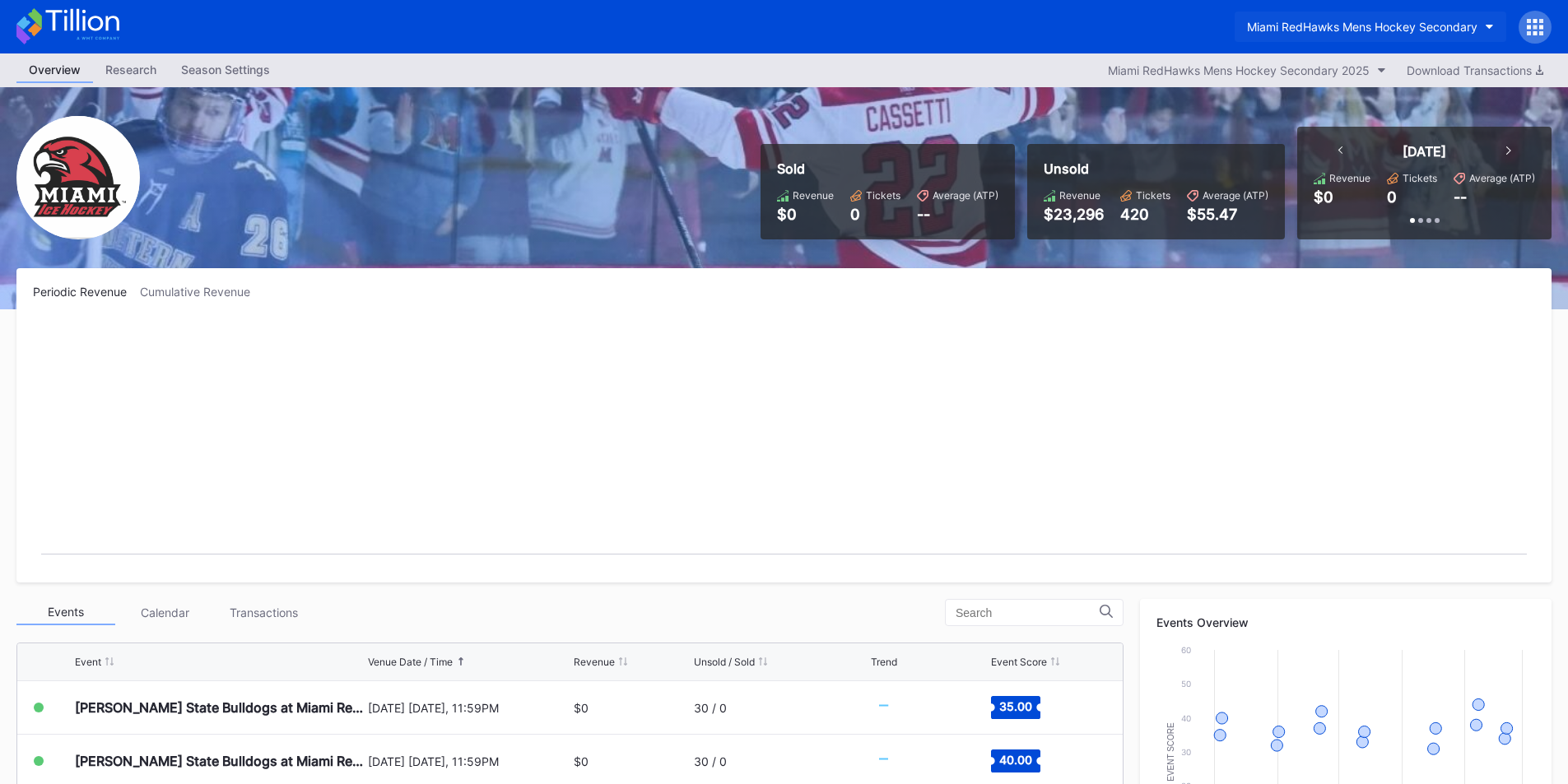
click at [1321, 33] on div "Miami RedHawks Mens Hockey Secondary" at bounding box center [1362, 27] width 230 height 14
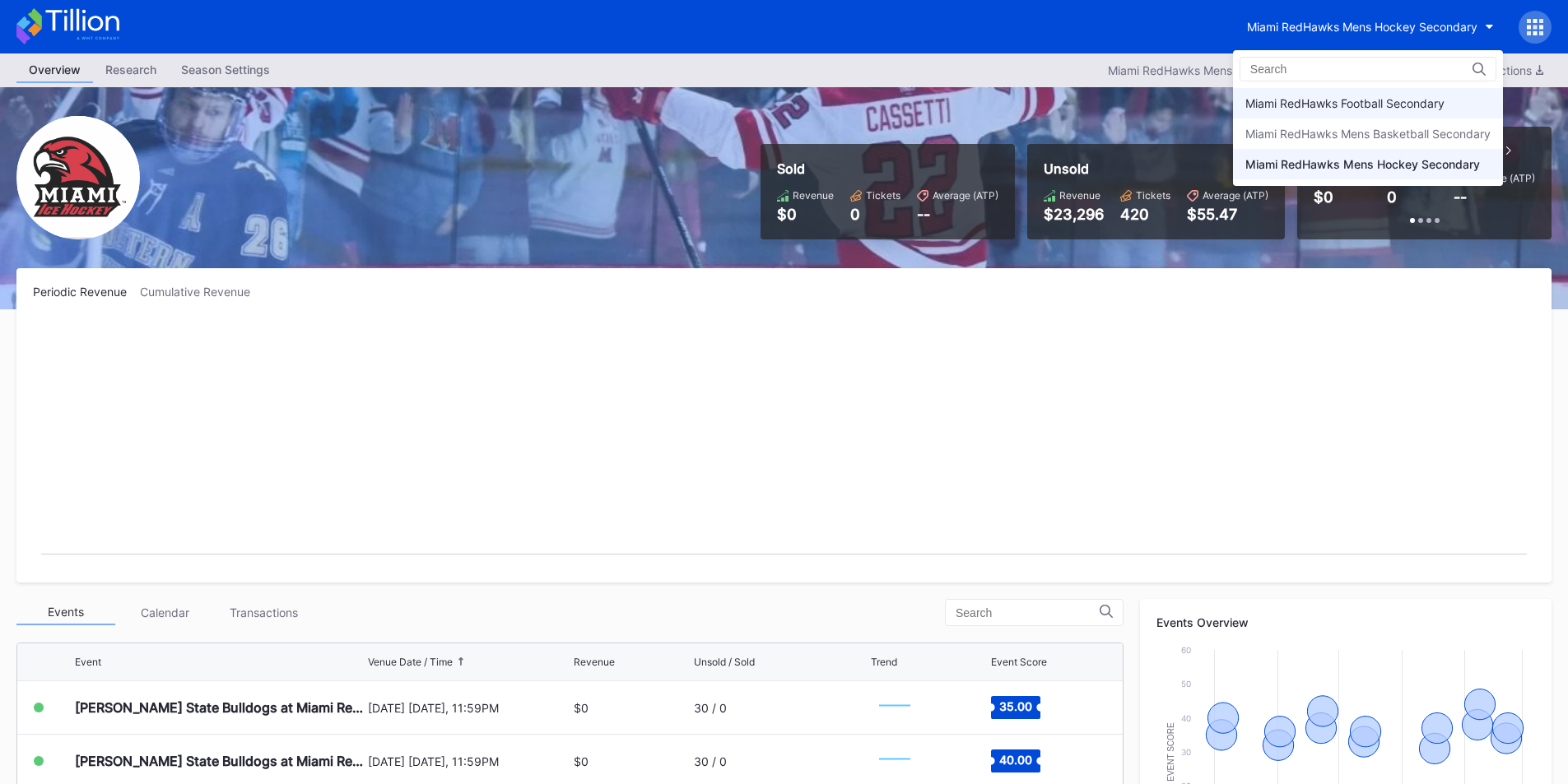
click at [1321, 96] on div "Miami RedHawks Football Secondary" at bounding box center [1344, 103] width 199 height 14
